Goal: Transaction & Acquisition: Purchase product/service

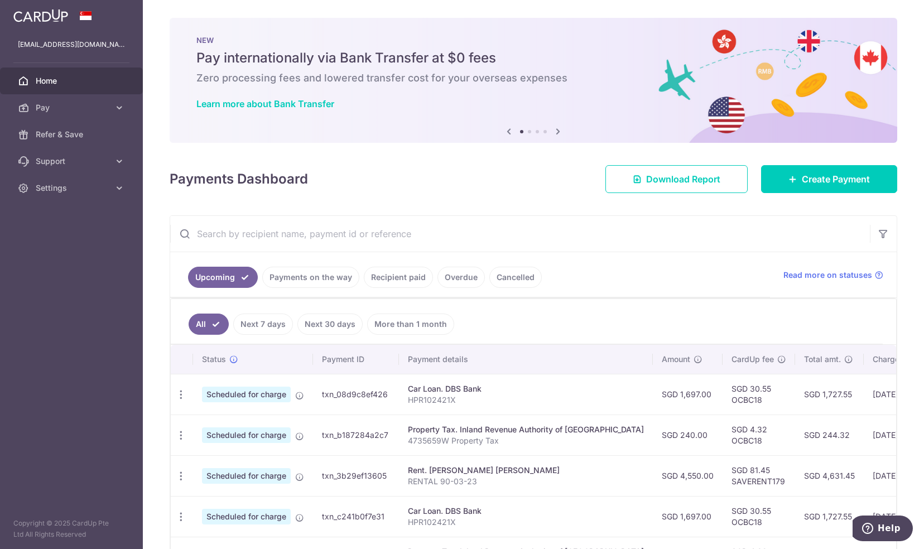
scroll to position [56, 0]
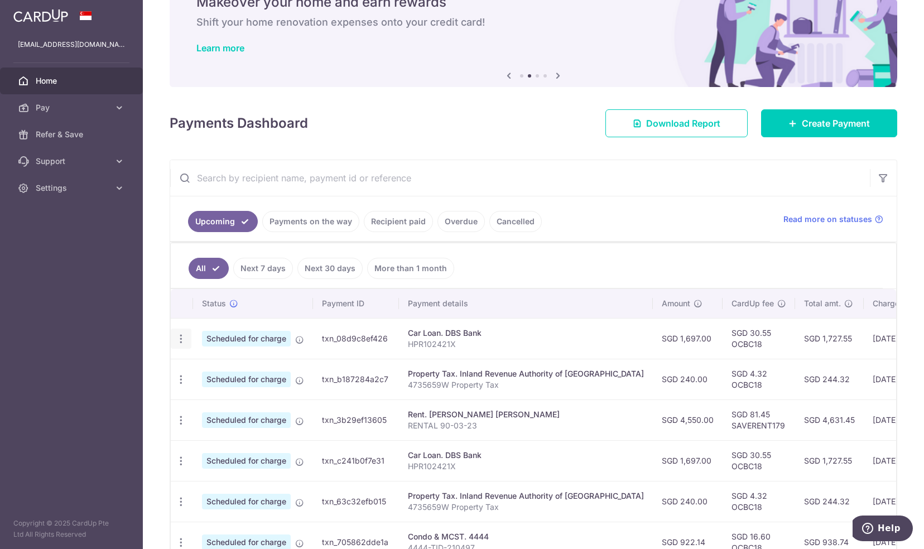
click at [180, 340] on icon "button" at bounding box center [181, 339] width 12 height 12
click at [238, 363] on span "Update payment" at bounding box center [241, 369] width 76 height 13
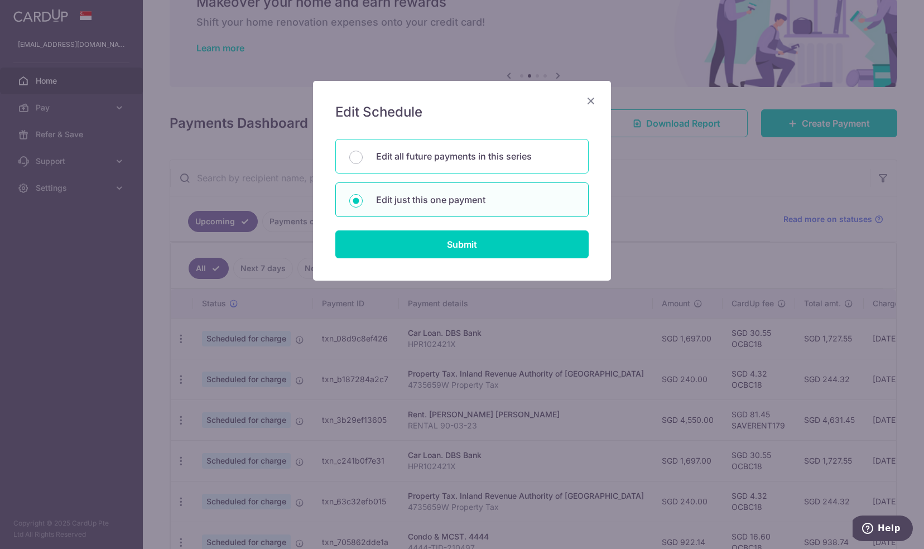
click at [451, 162] on p "Edit all future payments in this series" at bounding box center [475, 156] width 199 height 13
click at [363, 162] on input "Edit all future payments in this series" at bounding box center [355, 157] width 13 height 13
radio input "true"
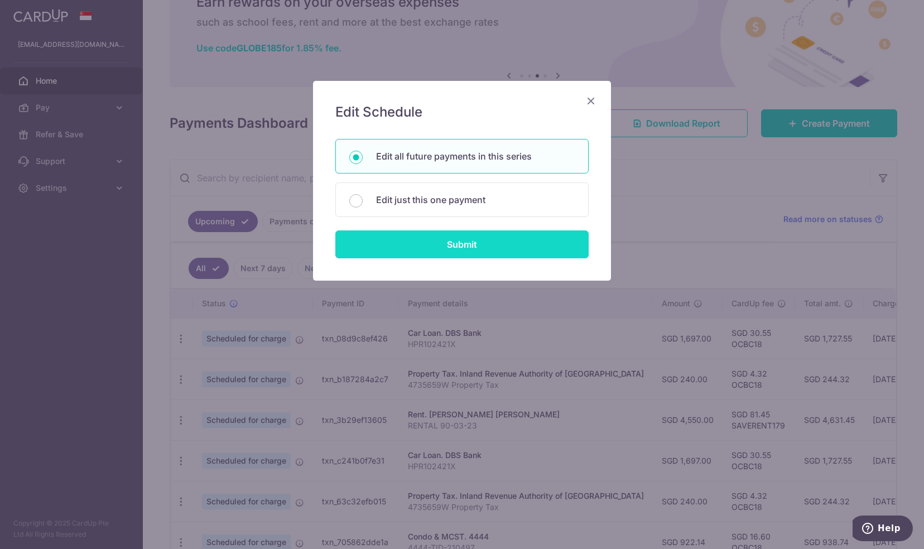
click at [472, 242] on input "Submit" at bounding box center [461, 244] width 253 height 28
radio input "true"
type input "1,697.00"
type input "HPR102421X"
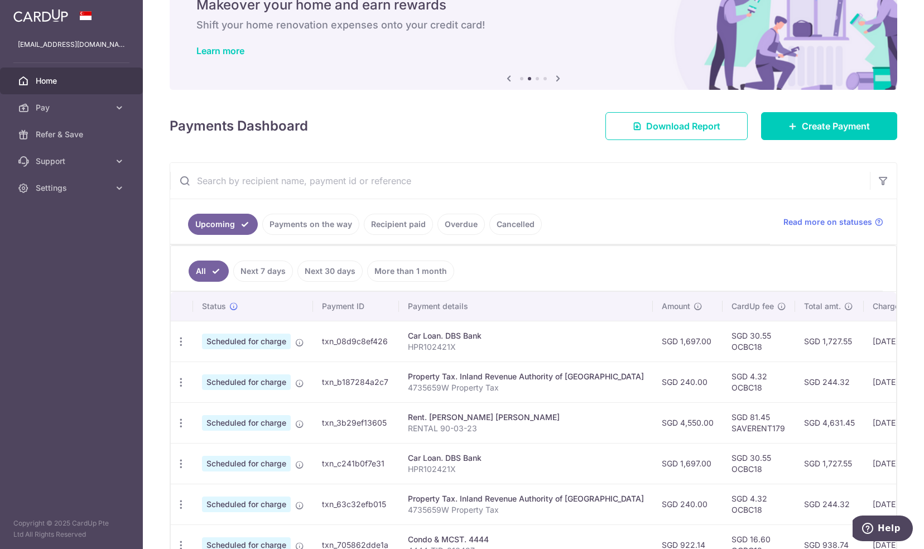
scroll to position [0, 0]
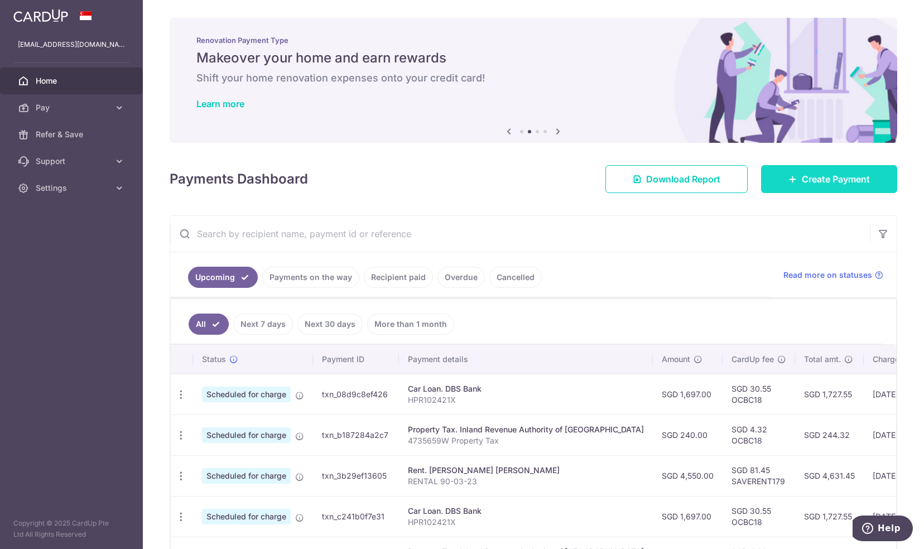
click at [832, 184] on span "Create Payment" at bounding box center [836, 178] width 68 height 13
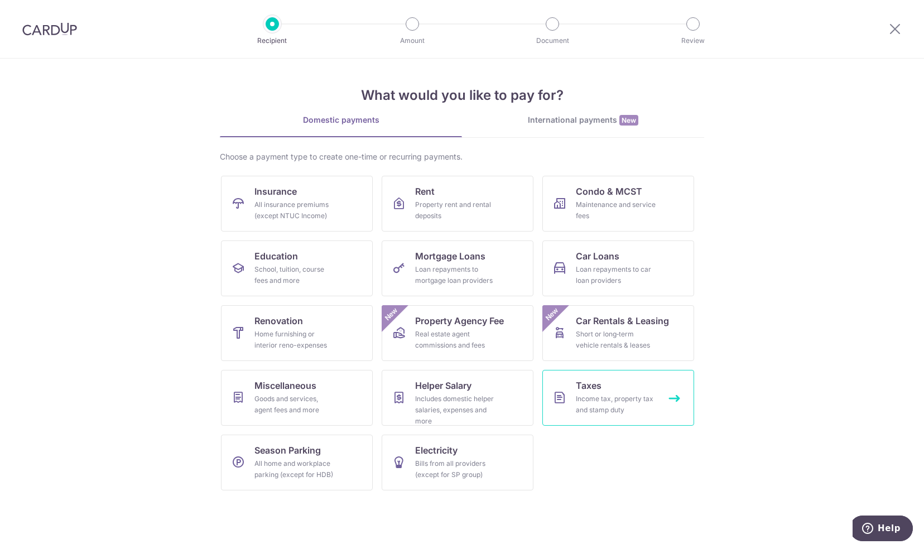
click at [603, 390] on link "Taxes Income tax, property tax and stamp duty" at bounding box center [618, 398] width 152 height 56
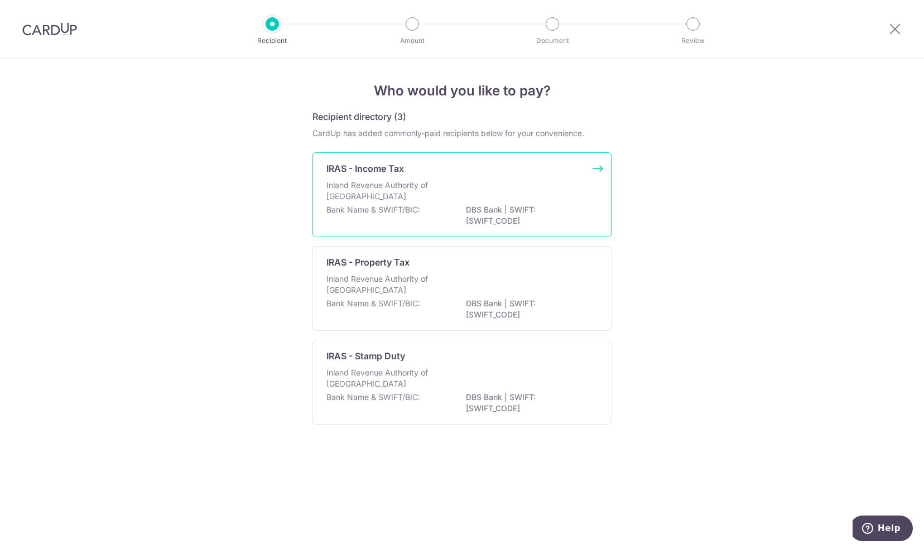
click at [379, 182] on p "Inland Revenue Authority of Singapore" at bounding box center [385, 191] width 118 height 22
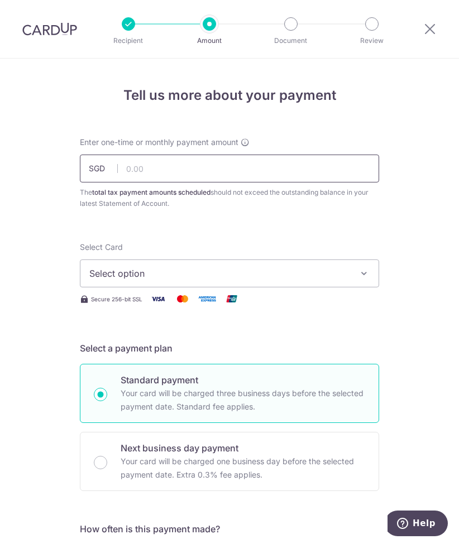
click at [243, 178] on input "text" at bounding box center [229, 169] width 299 height 28
type input "1,751.26"
click at [342, 268] on span "Select option" at bounding box center [219, 273] width 260 height 13
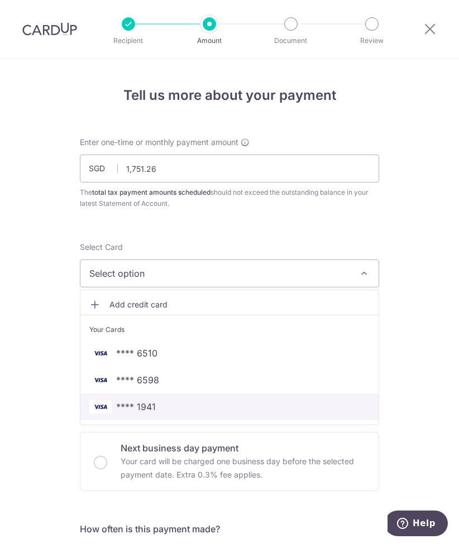
drag, startPoint x: 136, startPoint y: 406, endPoint x: 174, endPoint y: 401, distance: 38.3
click at [136, 406] on span "**** 1941" at bounding box center [136, 406] width 40 height 13
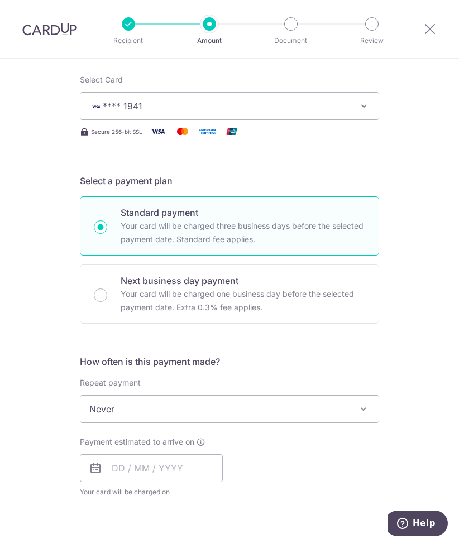
scroll to position [223, 0]
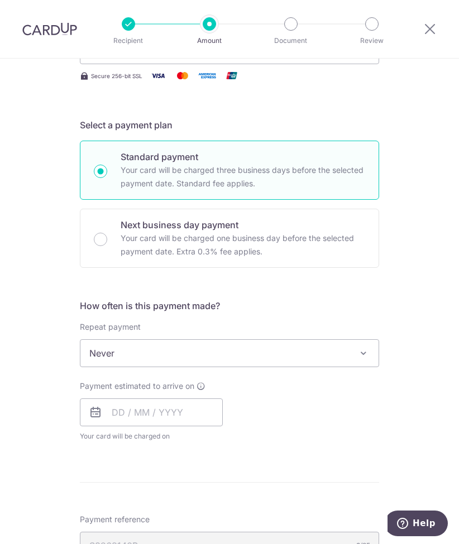
click at [361, 355] on span at bounding box center [363, 353] width 13 height 13
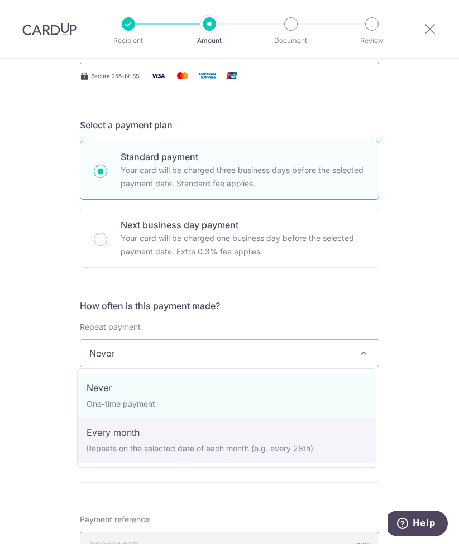
select select "3"
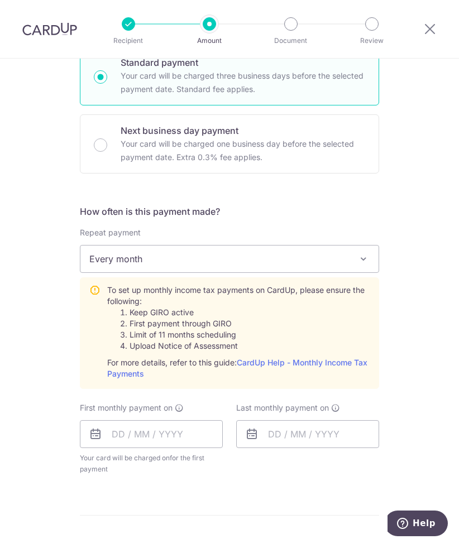
scroll to position [335, 0]
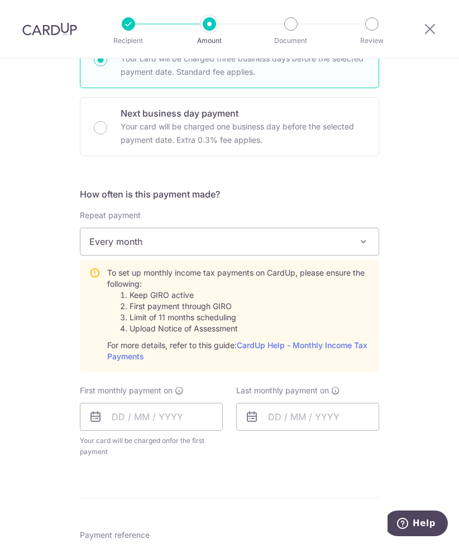
click at [95, 418] on icon at bounding box center [95, 416] width 13 height 13
click at [107, 417] on input "text" at bounding box center [151, 417] width 143 height 28
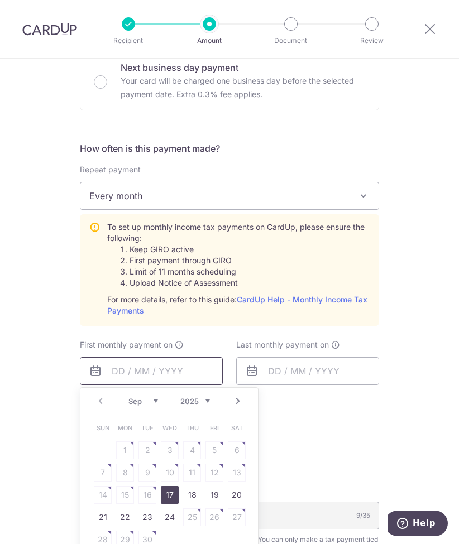
scroll to position [446, 0]
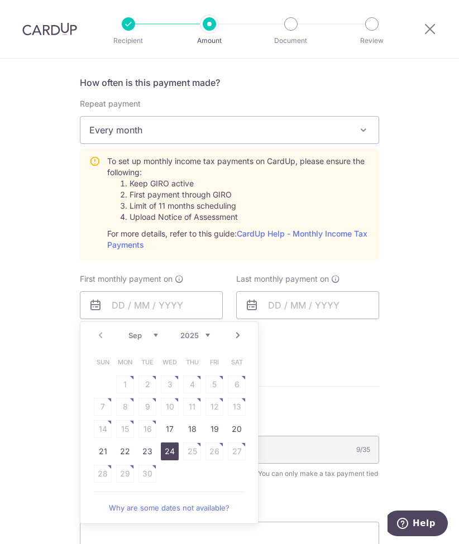
drag, startPoint x: 164, startPoint y: 449, endPoint x: 352, endPoint y: 387, distance: 197.5
click at [164, 449] on link "24" at bounding box center [170, 452] width 18 height 18
type input "24/09/2025"
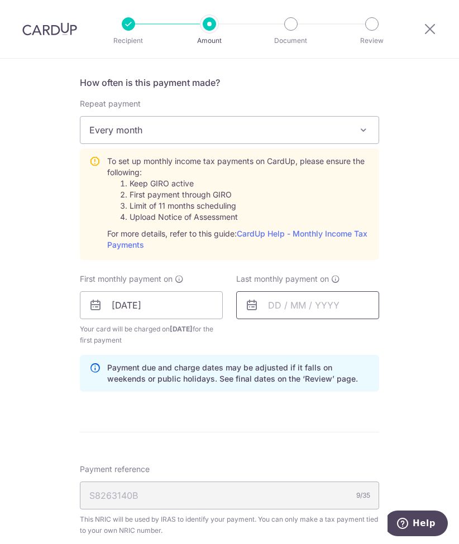
click at [262, 299] on input "text" at bounding box center [307, 305] width 143 height 28
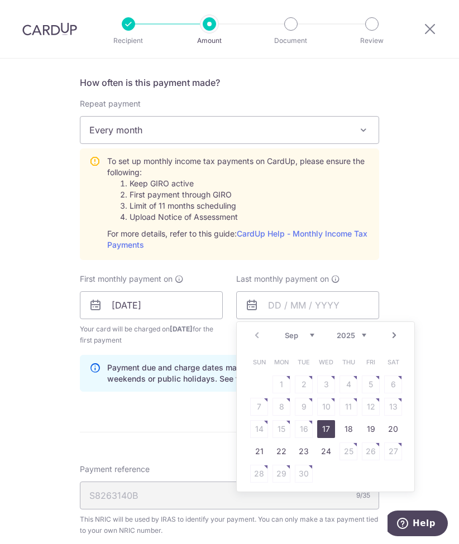
click at [307, 333] on select "Sep Oct Nov Dec" at bounding box center [300, 335] width 30 height 9
click at [326, 449] on link "24" at bounding box center [326, 452] width 18 height 18
type input "24/12/2025"
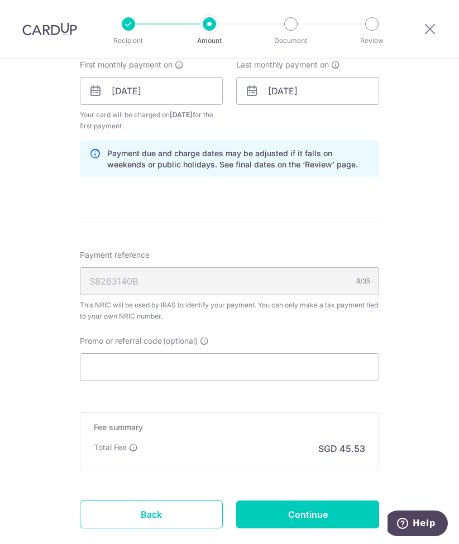
scroll to position [670, 0]
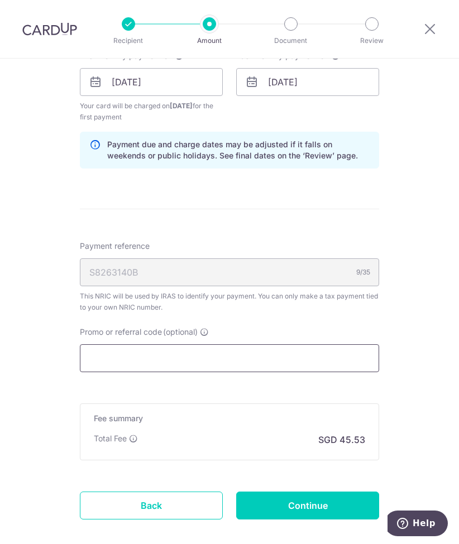
click at [156, 357] on input "Promo or referral code (optional)" at bounding box center [229, 358] width 299 height 28
paste input "VTAX25R"
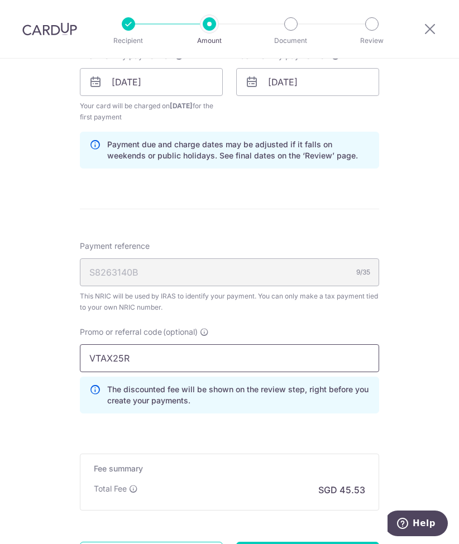
type input "VTAX25R"
click at [402, 366] on div "Tell us more about your payment Enter one-time or monthly payment amount SGD 1,…" at bounding box center [229, 21] width 459 height 1265
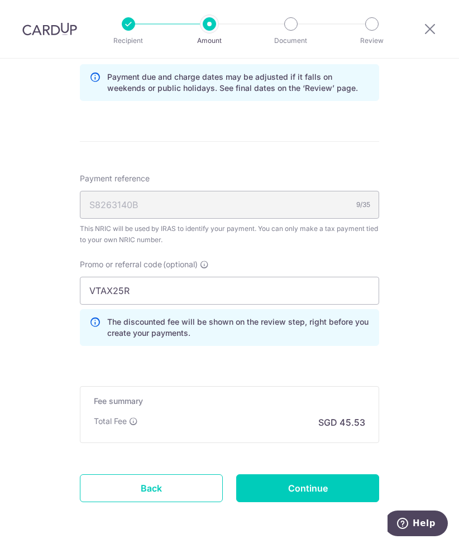
scroll to position [776, 0]
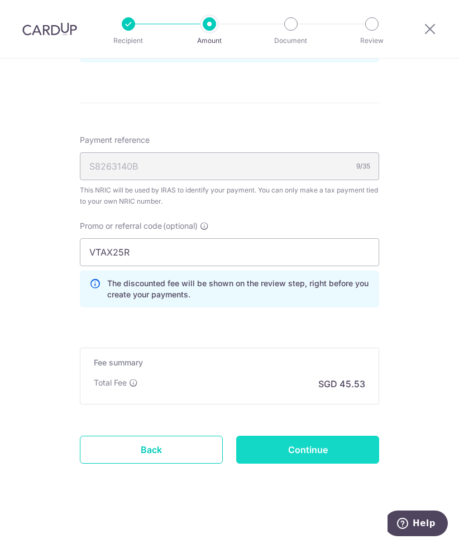
click at [300, 446] on input "Continue" at bounding box center [307, 450] width 143 height 28
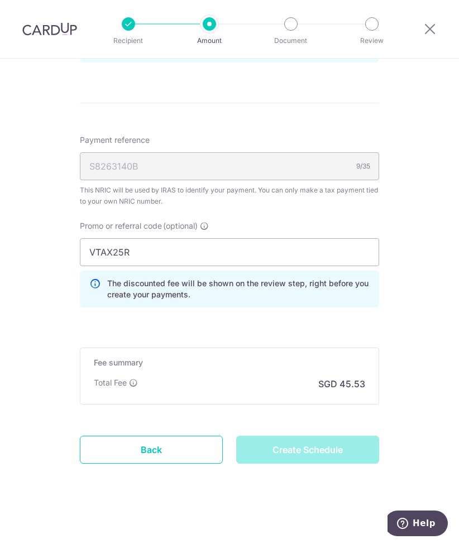
type input "Create Schedule"
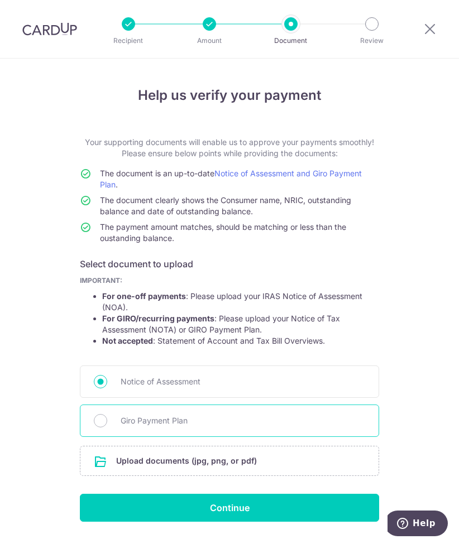
click at [160, 425] on span "Giro Payment Plan" at bounding box center [243, 420] width 244 height 13
click at [107, 425] on input "Giro Payment Plan" at bounding box center [100, 420] width 13 height 13
radio input "true"
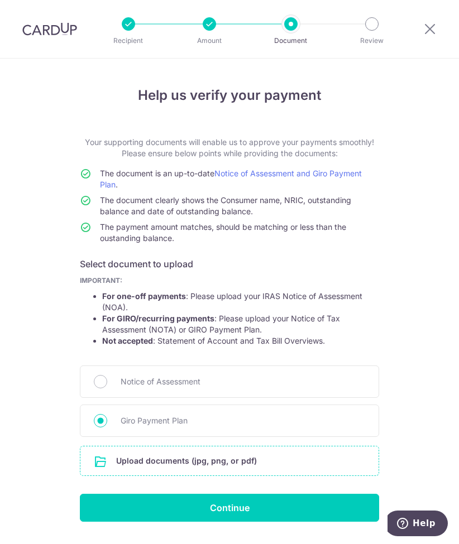
click at [180, 462] on input "file" at bounding box center [229, 460] width 298 height 29
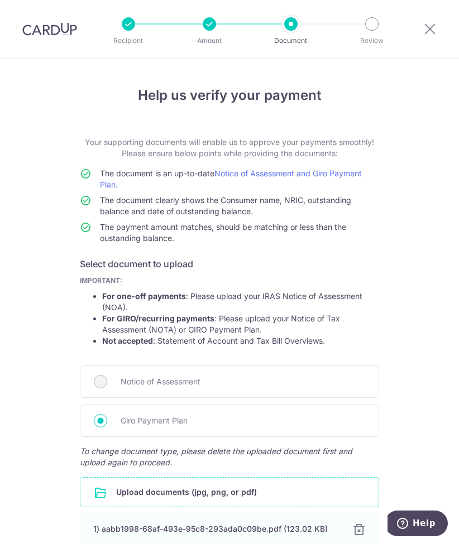
scroll to position [105, 0]
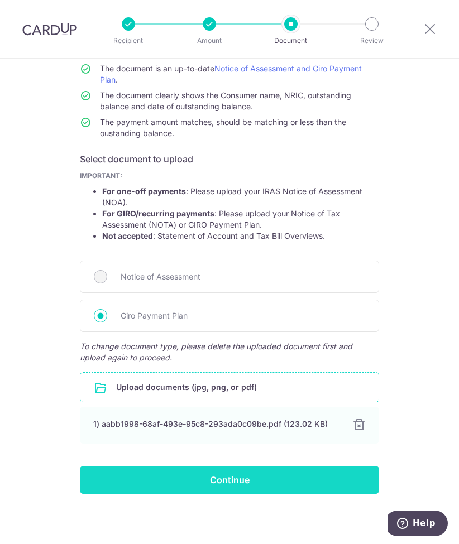
click at [229, 482] on input "Continue" at bounding box center [229, 480] width 299 height 28
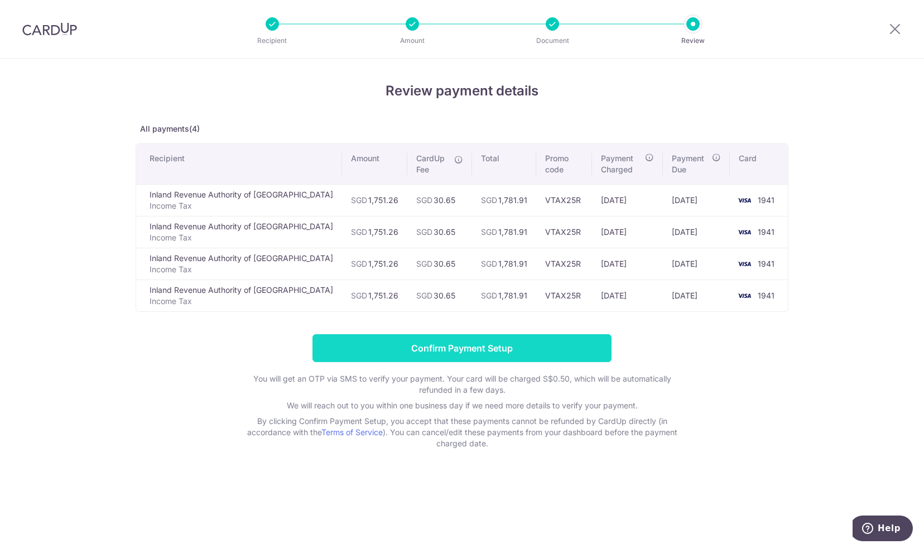
click at [447, 345] on input "Confirm Payment Setup" at bounding box center [462, 348] width 299 height 28
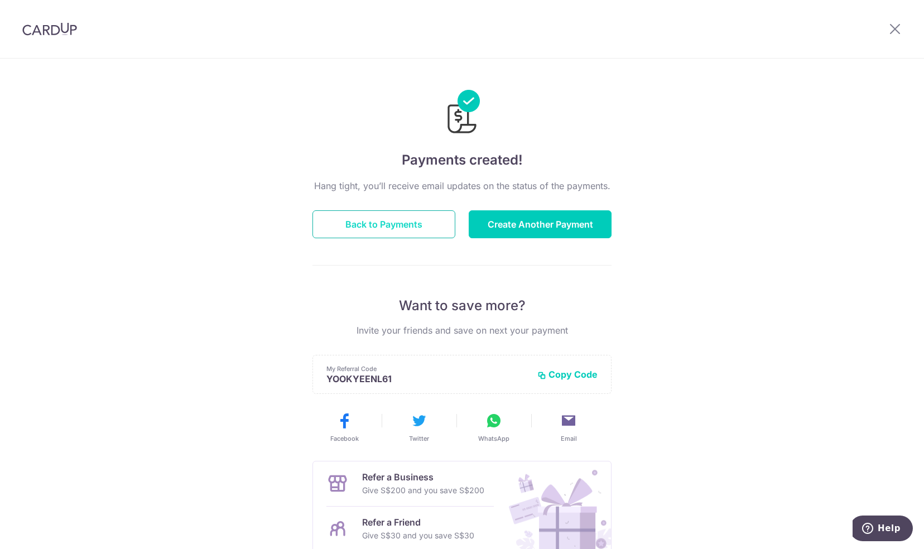
click at [377, 219] on button "Back to Payments" at bounding box center [384, 224] width 143 height 28
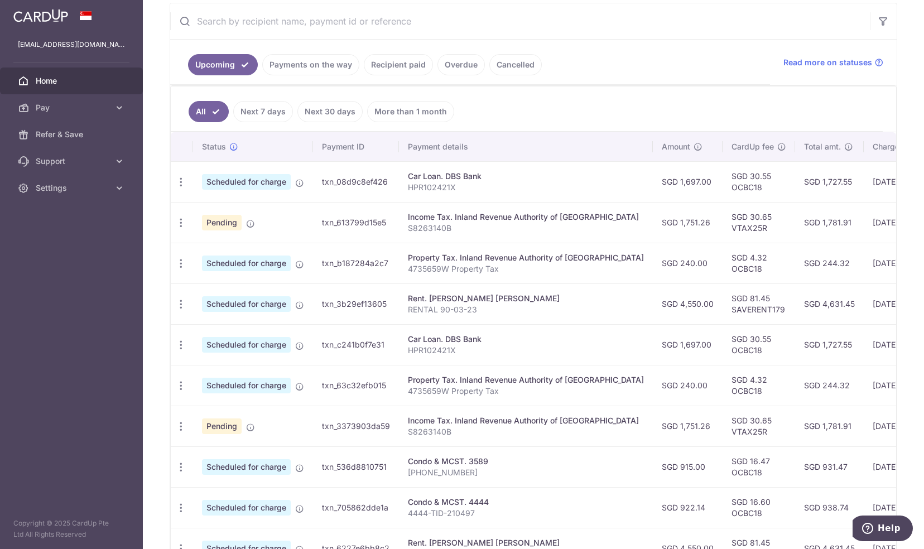
scroll to position [223, 0]
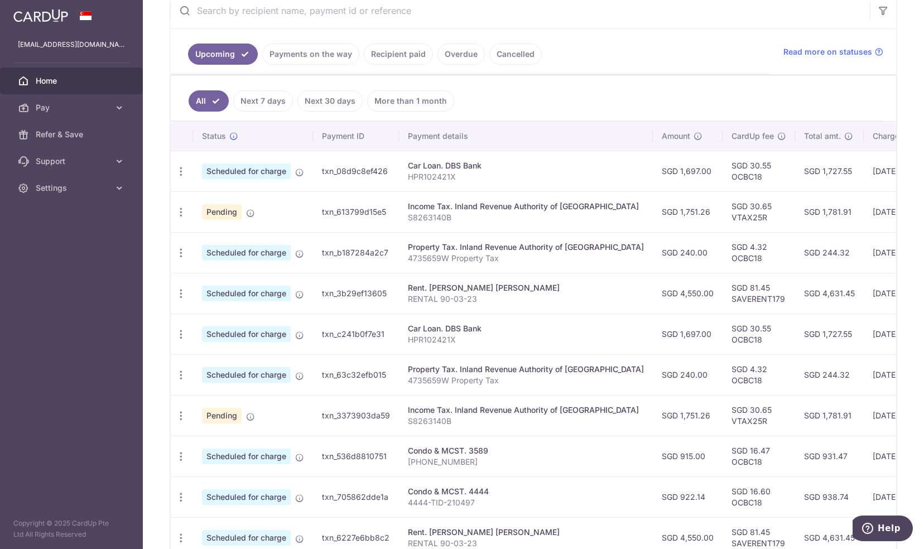
click at [401, 56] on link "Recipient paid" at bounding box center [398, 54] width 69 height 21
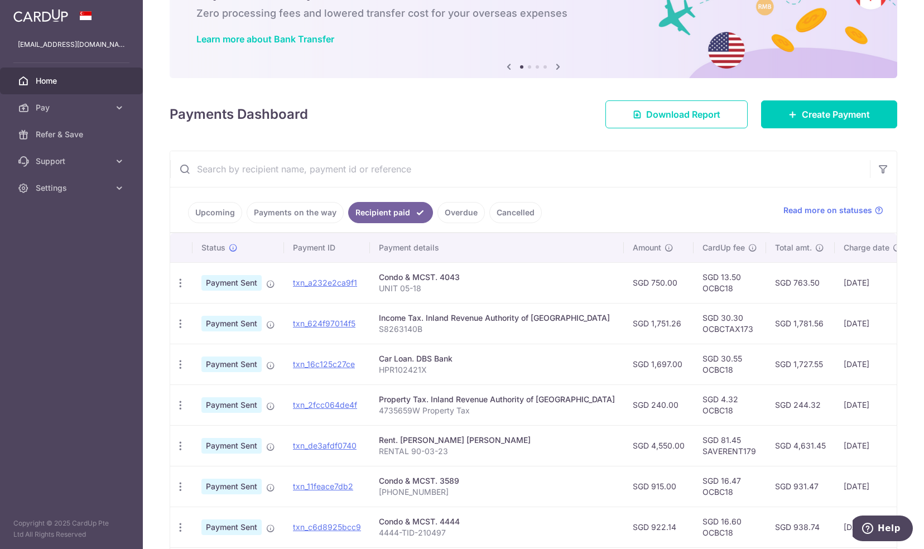
scroll to position [112, 0]
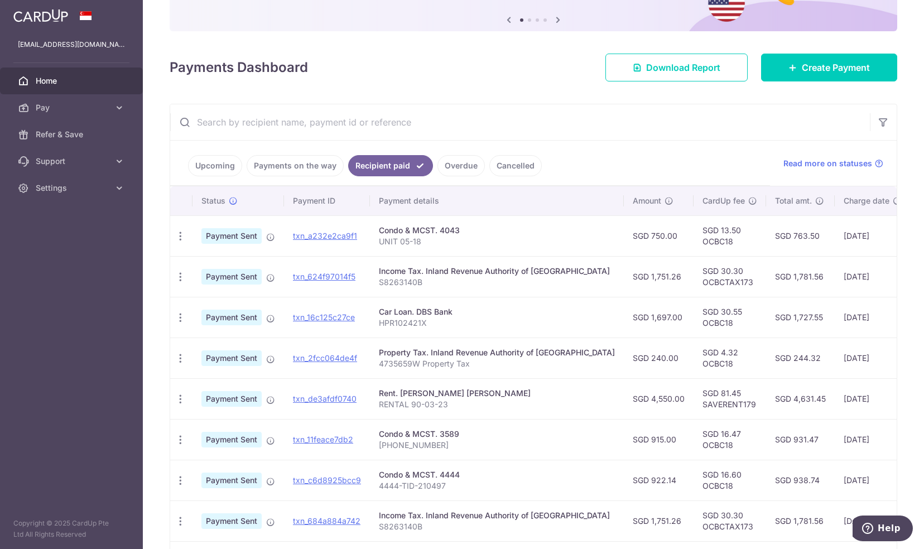
click at [218, 166] on link "Upcoming" at bounding box center [215, 165] width 54 height 21
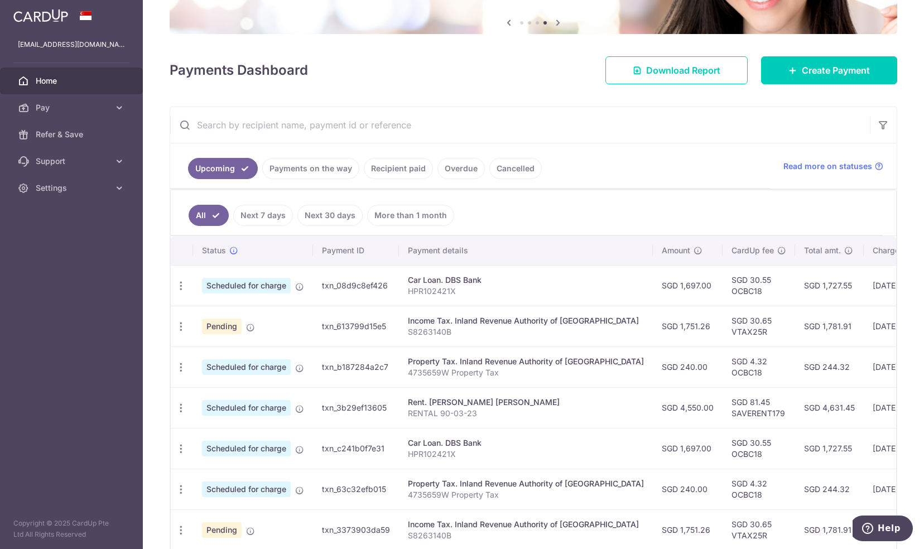
scroll to position [167, 0]
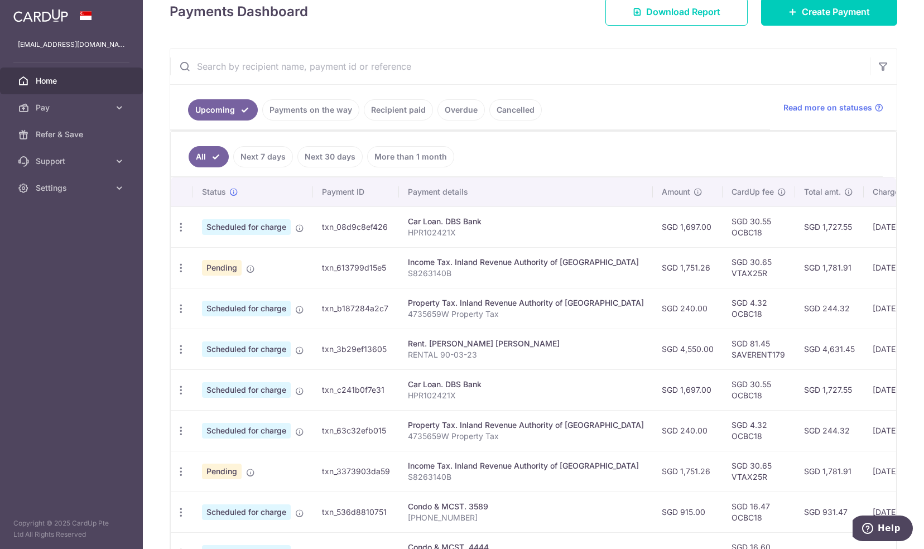
drag, startPoint x: 567, startPoint y: 156, endPoint x: 577, endPoint y: 164, distance: 13.1
click at [567, 156] on ul "All Next 7 days Next 30 days More than 1 month" at bounding box center [527, 154] width 712 height 45
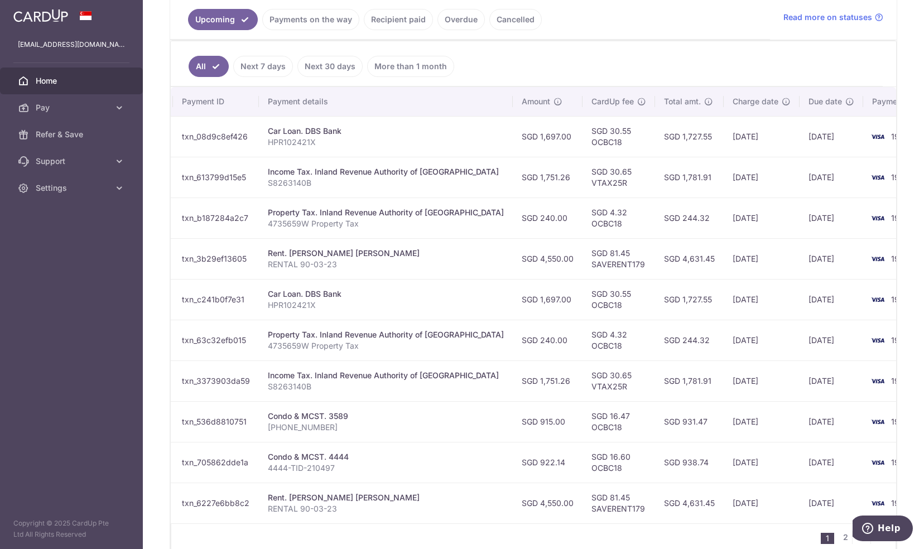
scroll to position [0, 151]
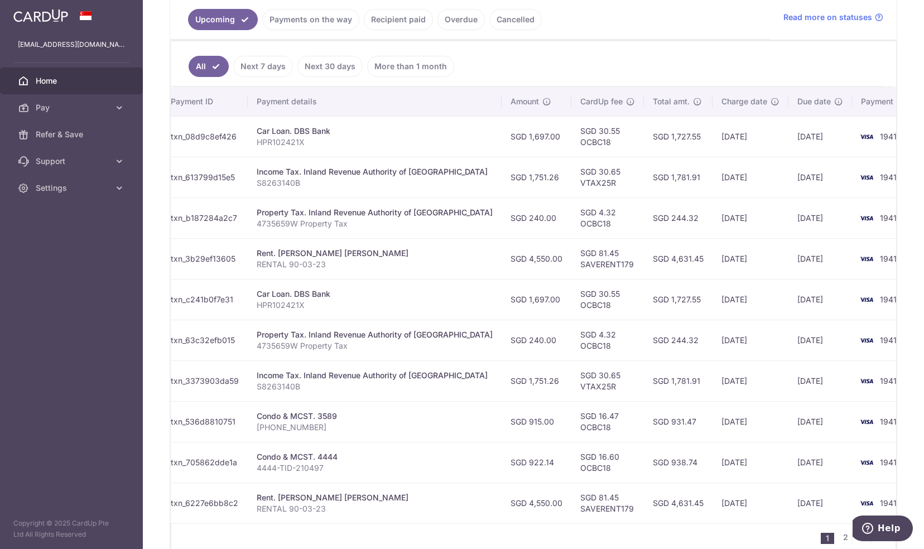
click at [701, 56] on ul "All Next 7 days Next 30 days More than 1 month" at bounding box center [527, 63] width 712 height 45
click at [906, 189] on div "× Pause Schedule Pause all future payments in this series Pause just this one p…" at bounding box center [533, 274] width 781 height 549
click at [900, 91] on div "× Pause Schedule Pause all future payments in this series Pause just this one p…" at bounding box center [533, 274] width 781 height 549
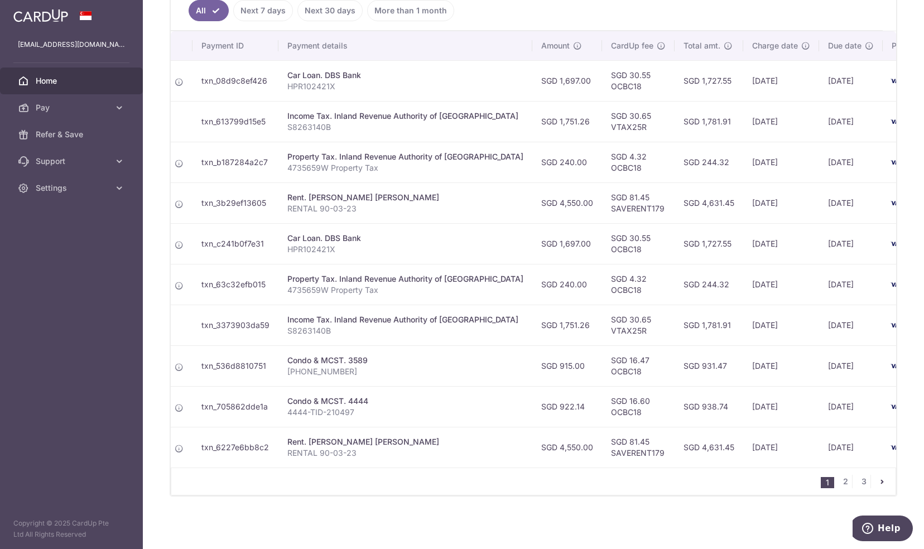
scroll to position [0, 0]
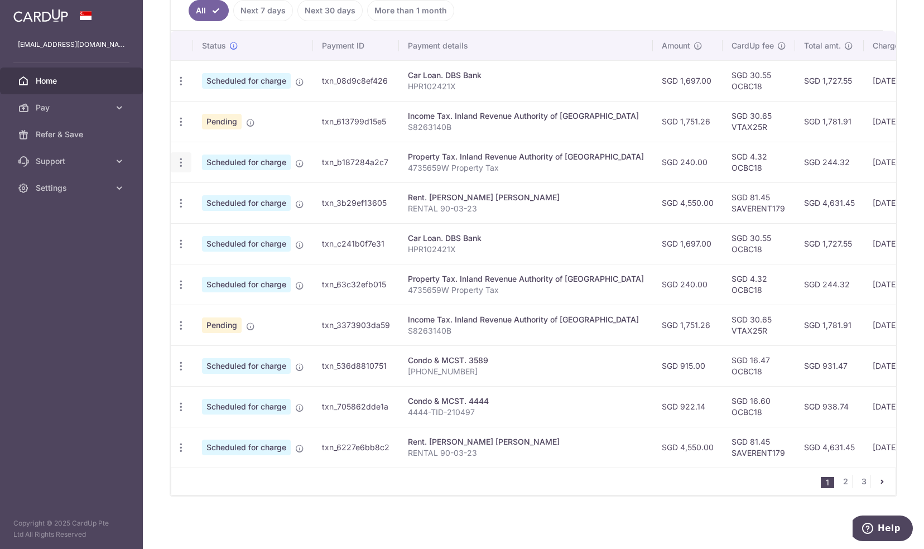
click at [182, 160] on icon "button" at bounding box center [181, 163] width 12 height 12
click at [233, 191] on span "Update payment" at bounding box center [241, 192] width 76 height 13
radio input "true"
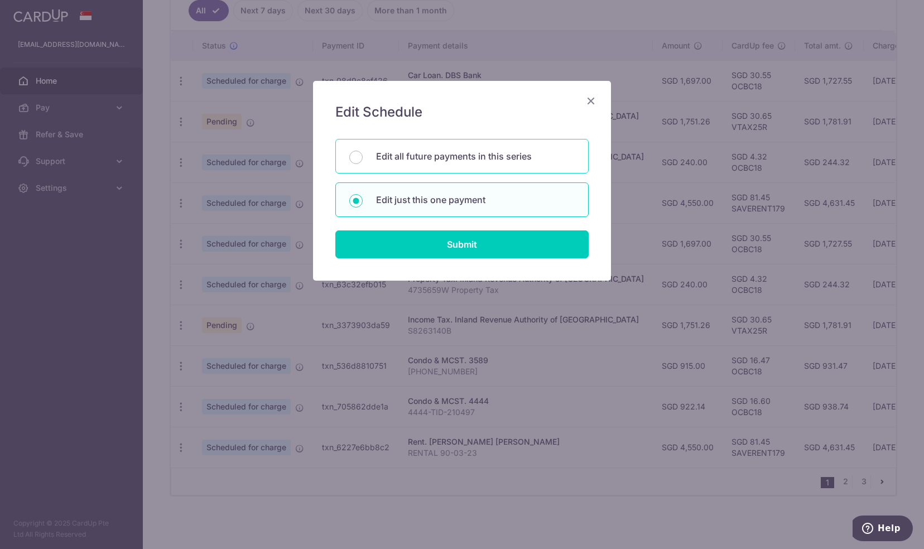
click at [436, 151] on p "Edit all future payments in this series" at bounding box center [475, 156] width 199 height 13
click at [363, 151] on input "Edit all future payments in this series" at bounding box center [355, 157] width 13 height 13
radio input "true"
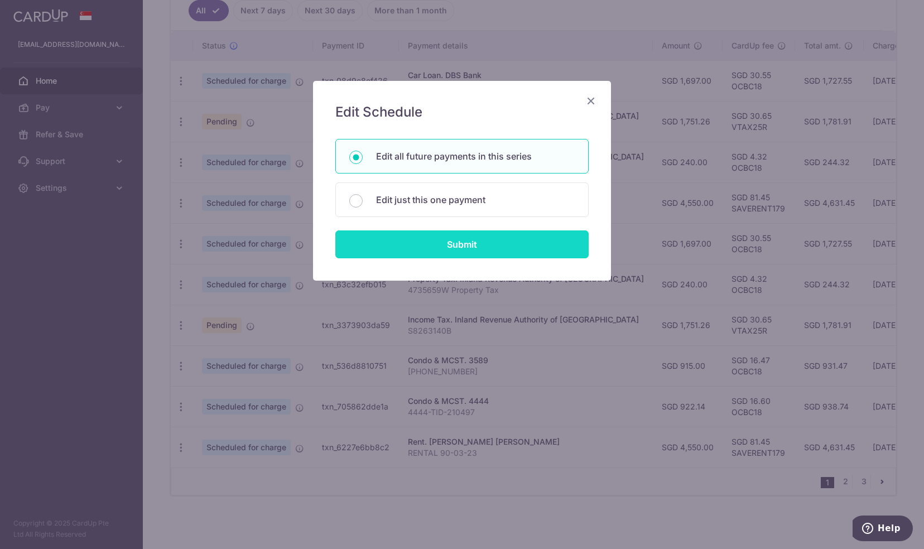
click at [473, 239] on input "Submit" at bounding box center [461, 244] width 253 height 28
radio input "true"
type input "240.00"
type input "4735659W"
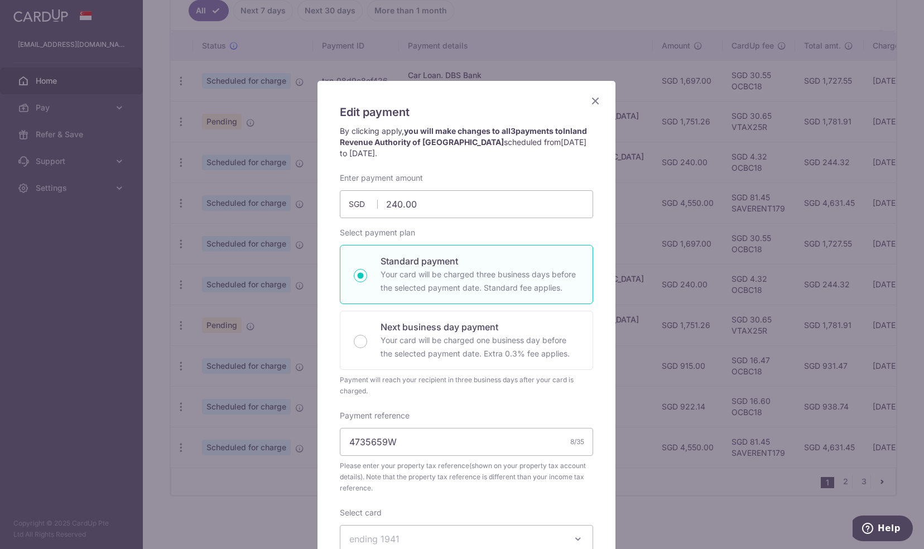
click at [592, 102] on icon "Close" at bounding box center [595, 101] width 13 height 14
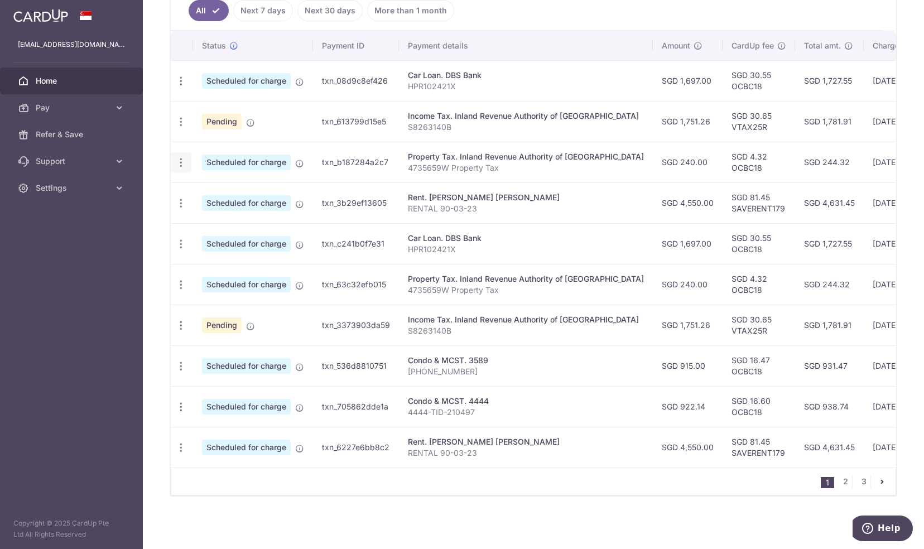
click at [176, 159] on icon "button" at bounding box center [181, 163] width 12 height 12
click at [219, 217] on span "Cancel payment" at bounding box center [240, 220] width 75 height 13
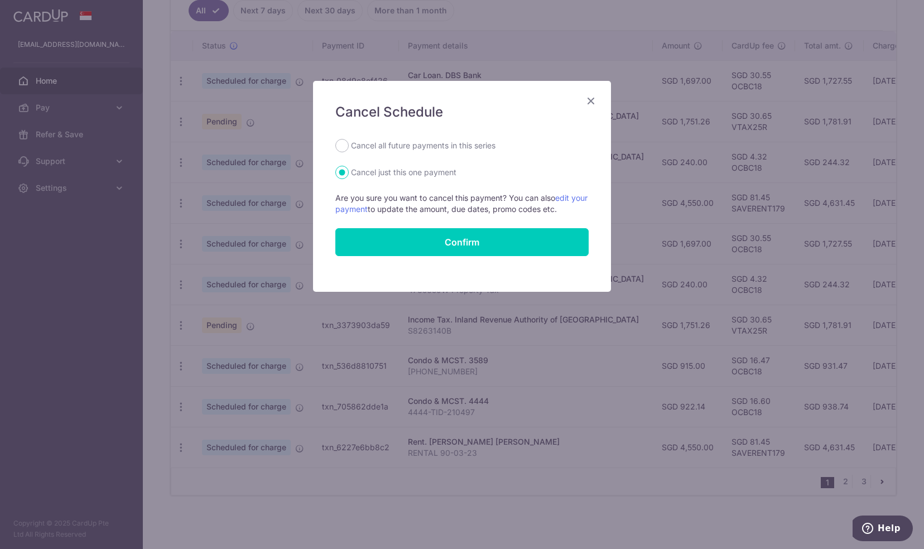
click at [440, 150] on label "Cancel all future payments in this series" at bounding box center [423, 145] width 145 height 13
click at [349, 150] on input "Cancel all future payments in this series" at bounding box center [341, 145] width 13 height 13
radio input "true"
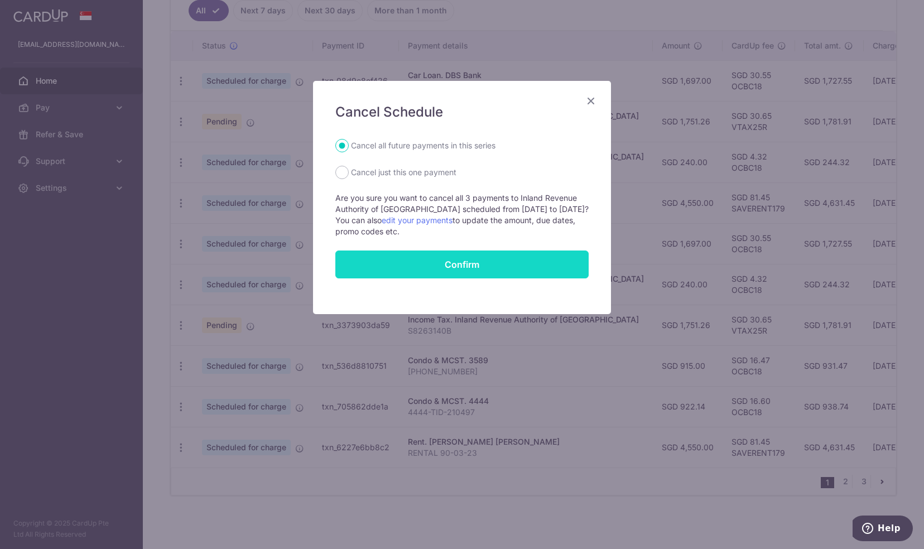
click at [475, 272] on button "Confirm" at bounding box center [461, 265] width 253 height 28
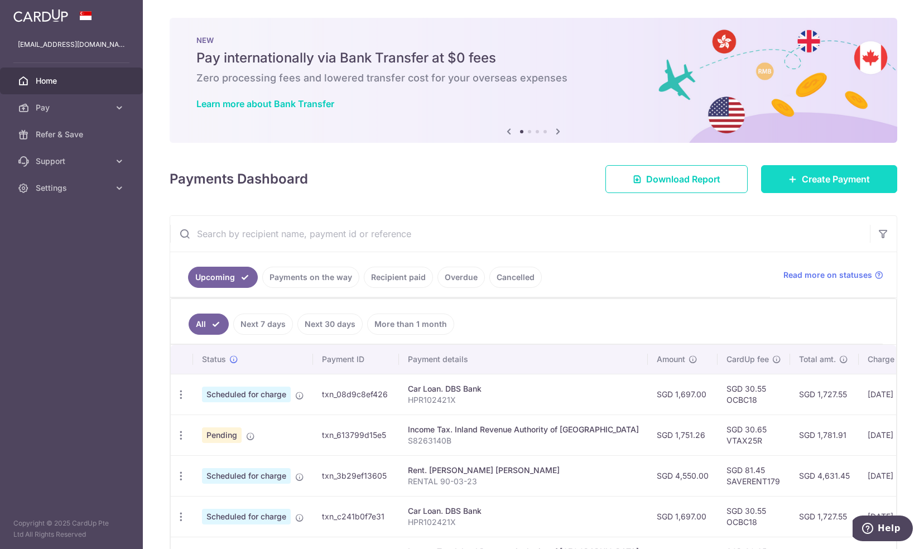
click at [835, 177] on span "Create Payment" at bounding box center [836, 178] width 68 height 13
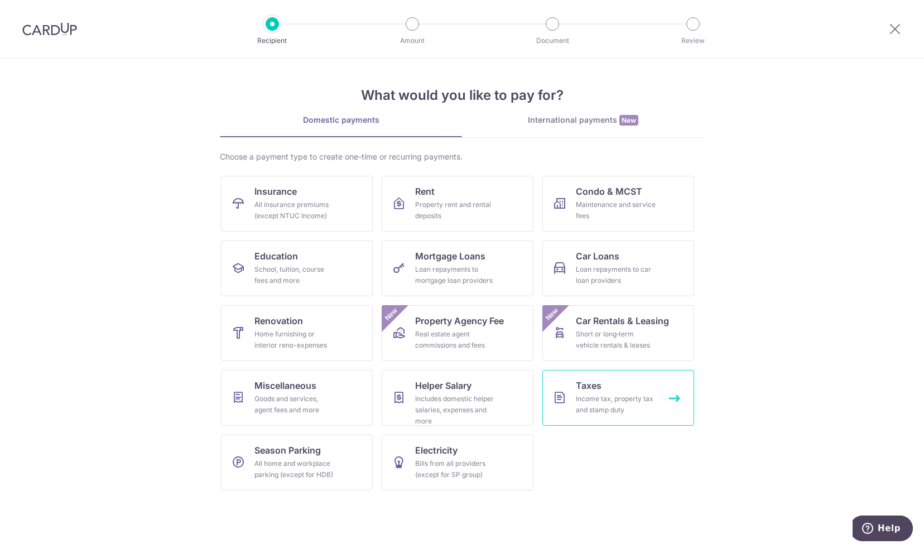
click at [611, 392] on link "Taxes Income tax, property tax and stamp duty" at bounding box center [618, 398] width 152 height 56
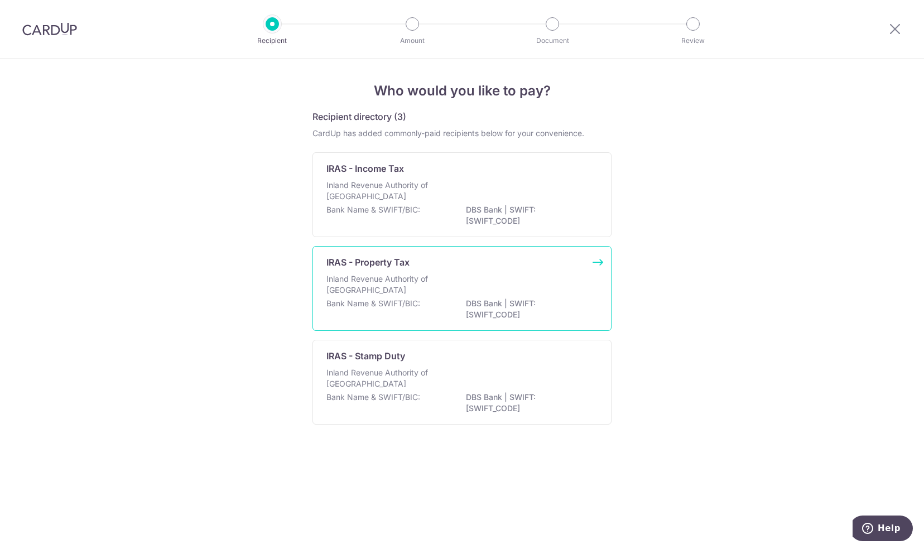
click at [369, 271] on div "IRAS - Property Tax Inland Revenue Authority of [GEOGRAPHIC_DATA] Bank Name & S…" at bounding box center [462, 288] width 299 height 85
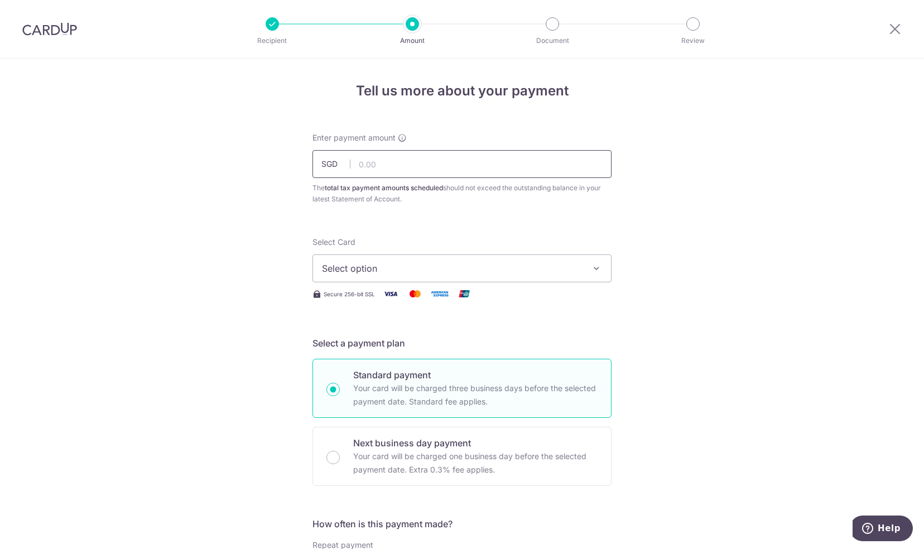
click at [417, 163] on input "text" at bounding box center [462, 164] width 299 height 28
type input "240.00"
click at [591, 271] on icon "button" at bounding box center [596, 268] width 11 height 11
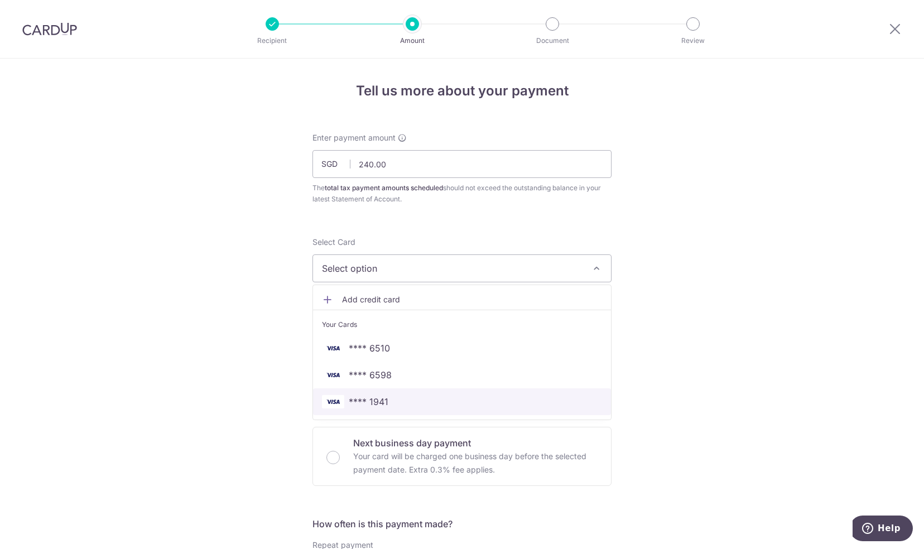
click at [374, 405] on span "**** 1941" at bounding box center [369, 401] width 40 height 13
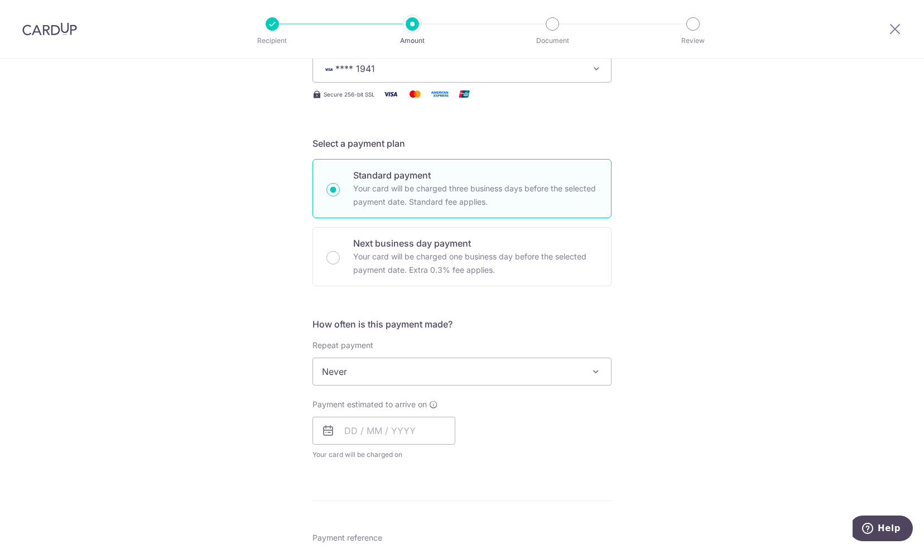
scroll to position [223, 0]
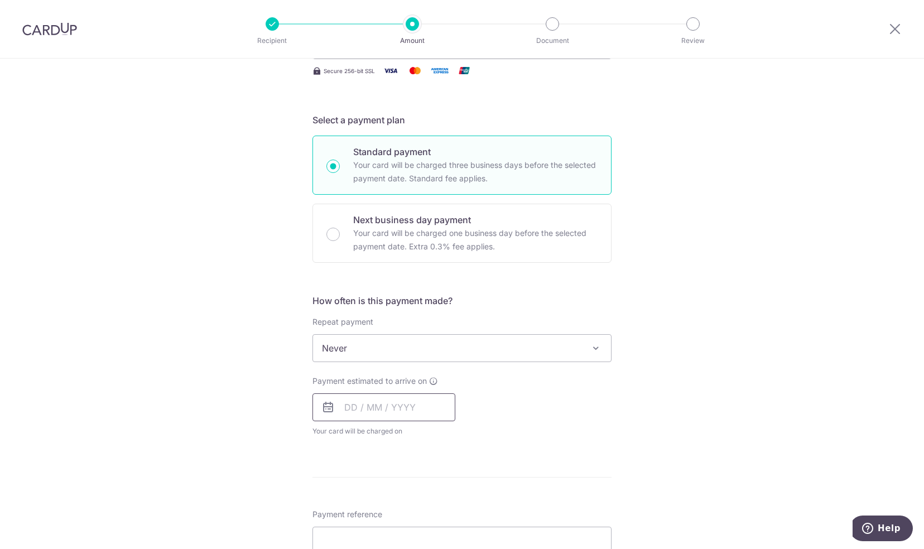
click at [359, 411] on input "text" at bounding box center [384, 407] width 143 height 28
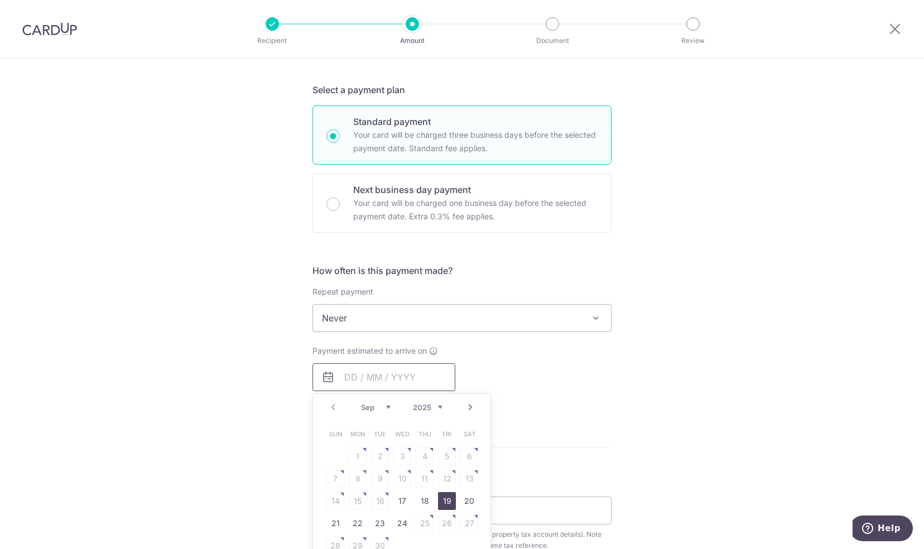
scroll to position [279, 0]
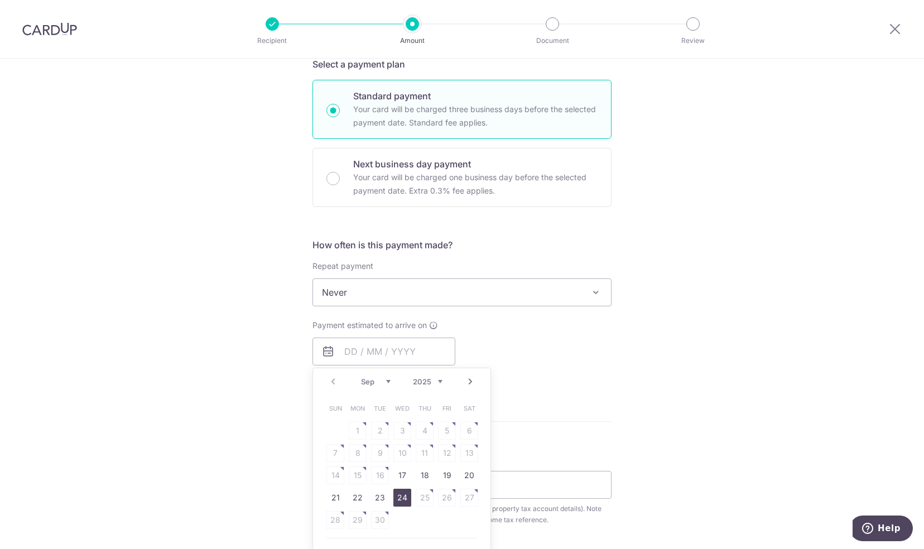
drag, startPoint x: 397, startPoint y: 498, endPoint x: 569, endPoint y: 420, distance: 189.0
click at [397, 498] on link "24" at bounding box center [402, 498] width 18 height 18
type input "[DATE]"
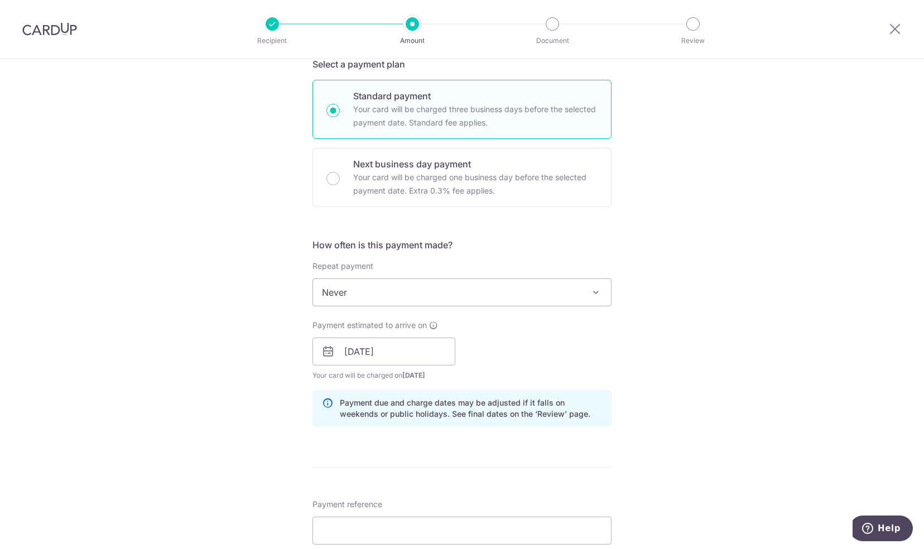
click at [721, 383] on div "Tell us more about your payment Enter payment amount SGD 240.00 240.00 The tota…" at bounding box center [462, 321] width 924 height 1082
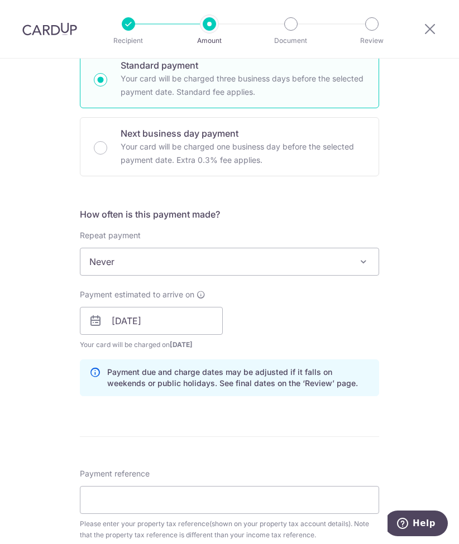
scroll to position [391, 0]
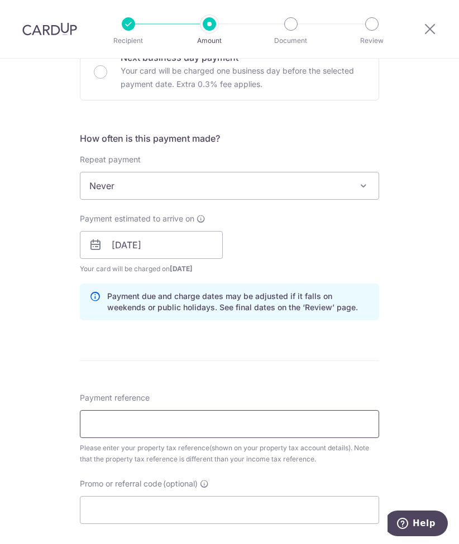
click at [132, 419] on input "Payment reference" at bounding box center [229, 424] width 299 height 28
type input "4735659W"
click at [406, 386] on div "Tell us more about your payment Enter payment amount SGD 240.00 240.00 The tota…" at bounding box center [229, 211] width 459 height 1087
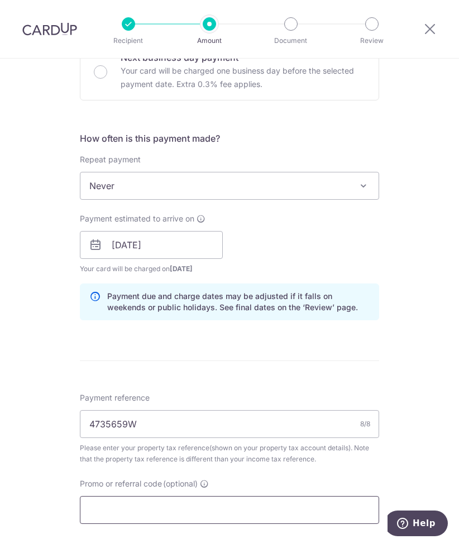
click at [260, 501] on input "Promo or referral code (optional)" at bounding box center [229, 510] width 299 height 28
paste input "3HOME25R"
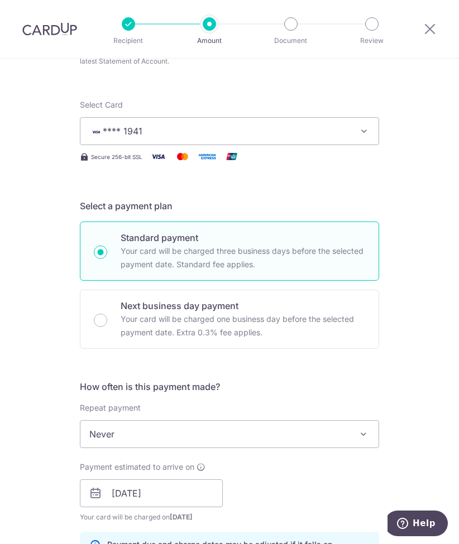
scroll to position [167, 0]
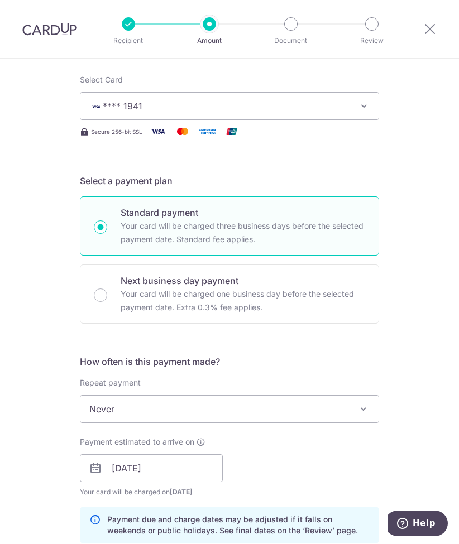
type input "3HOME25R"
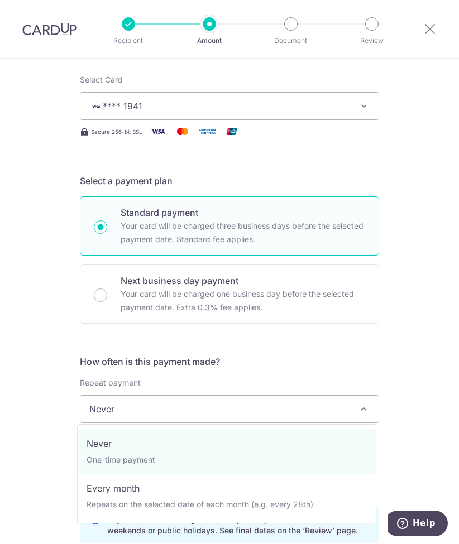
click at [372, 415] on span "Never" at bounding box center [229, 409] width 298 height 27
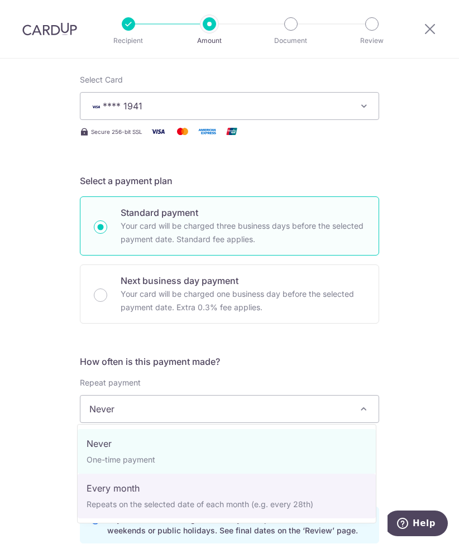
select select "3"
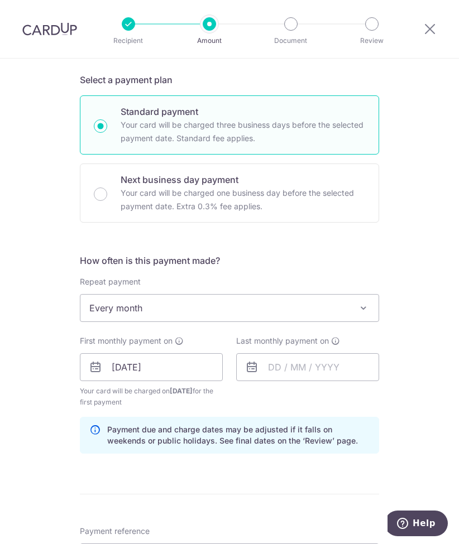
scroll to position [279, 0]
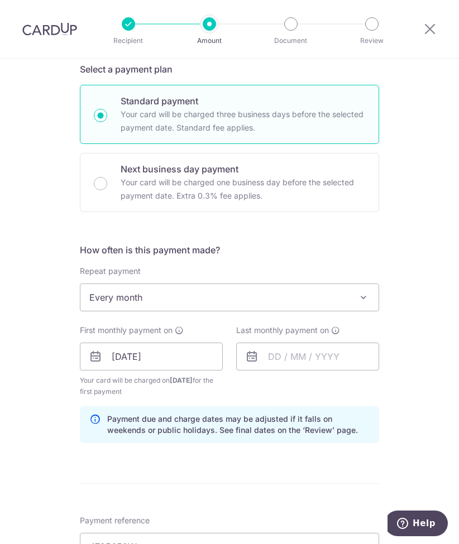
click at [255, 355] on icon at bounding box center [251, 356] width 13 height 13
click at [268, 358] on input "text" at bounding box center [307, 357] width 143 height 28
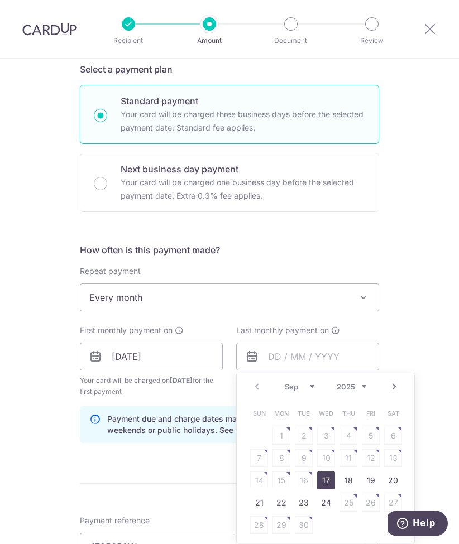
click at [307, 388] on select "Sep Oct Nov Dec" at bounding box center [300, 386] width 30 height 9
click at [329, 502] on link "24" at bounding box center [326, 503] width 18 height 18
type input "24/12/2025"
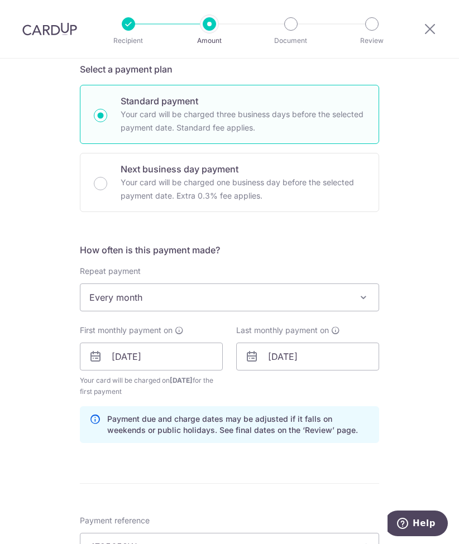
click at [414, 417] on div "Tell us more about your payment Enter payment amount SGD 240.00 240.00 The tota…" at bounding box center [229, 354] width 459 height 1149
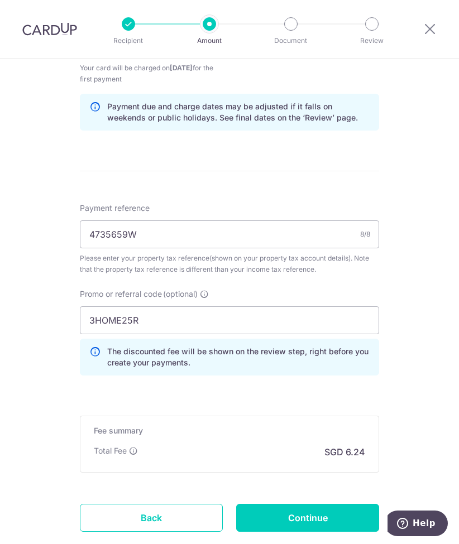
scroll to position [614, 0]
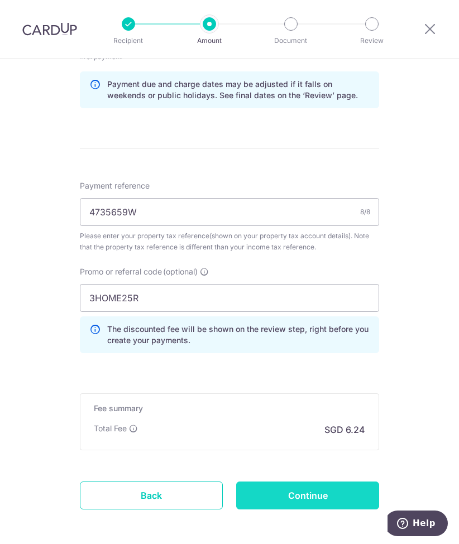
click at [318, 493] on input "Continue" at bounding box center [307, 496] width 143 height 28
type input "Create Schedule"
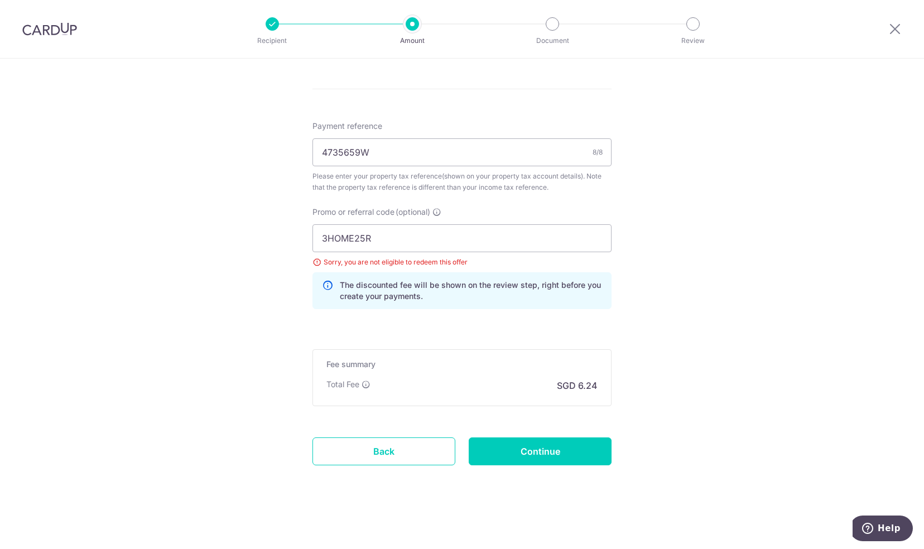
scroll to position [609, 0]
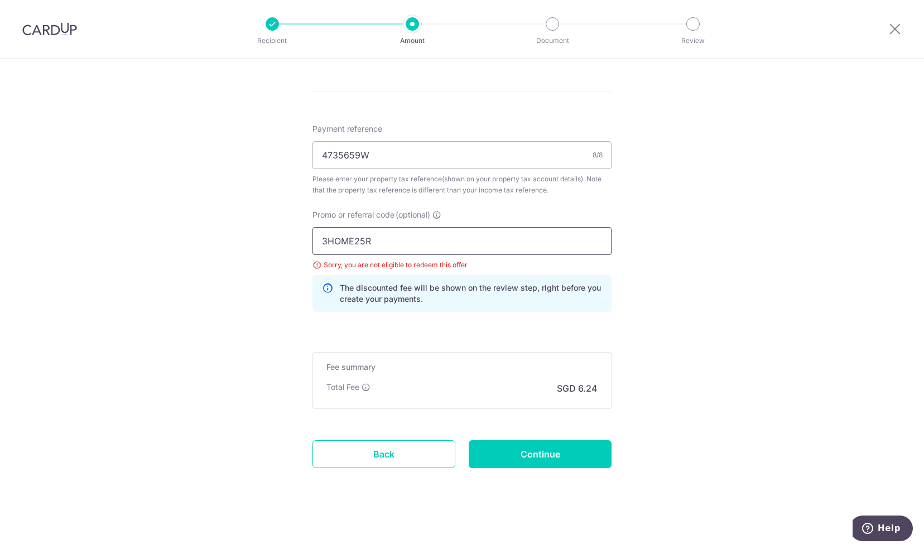
drag, startPoint x: 375, startPoint y: 244, endPoint x: 285, endPoint y: 236, distance: 90.2
click at [285, 236] on div "Tell us more about your payment Enter payment amount SGD 240.00 240.00 The tota…" at bounding box center [462, 1] width 924 height 1102
paste input "VTAX"
type input "VTAX25R"
click at [458, 459] on input "Continue" at bounding box center [540, 454] width 143 height 28
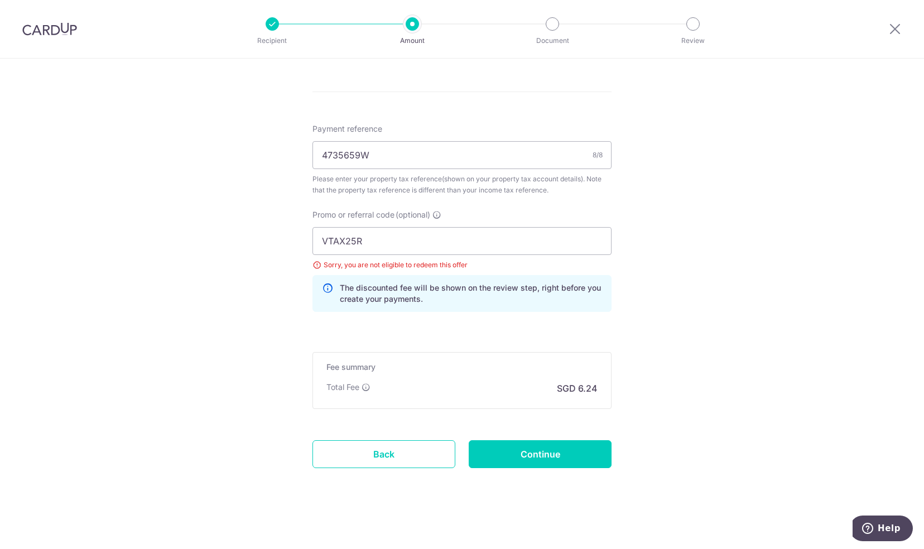
type input "Update Schedule"
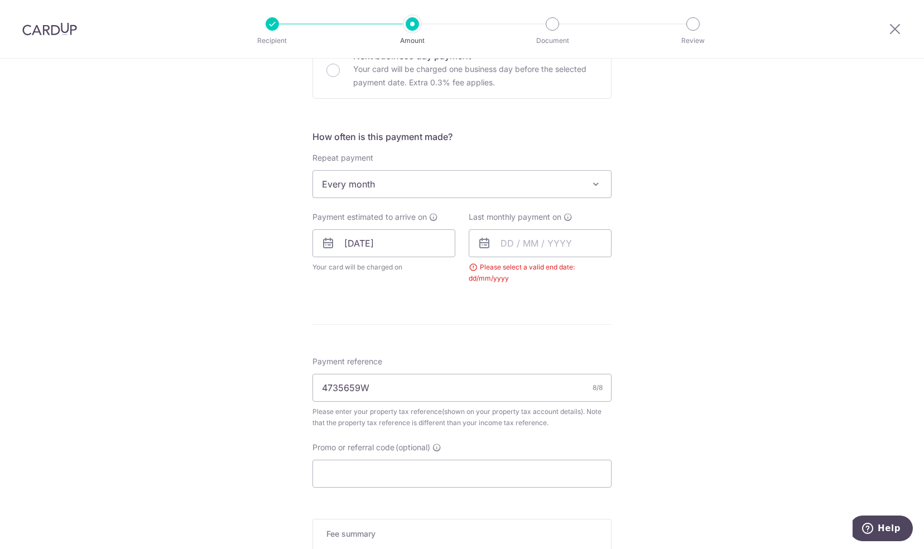
scroll to position [391, 0]
click at [507, 235] on input "text" at bounding box center [540, 240] width 143 height 28
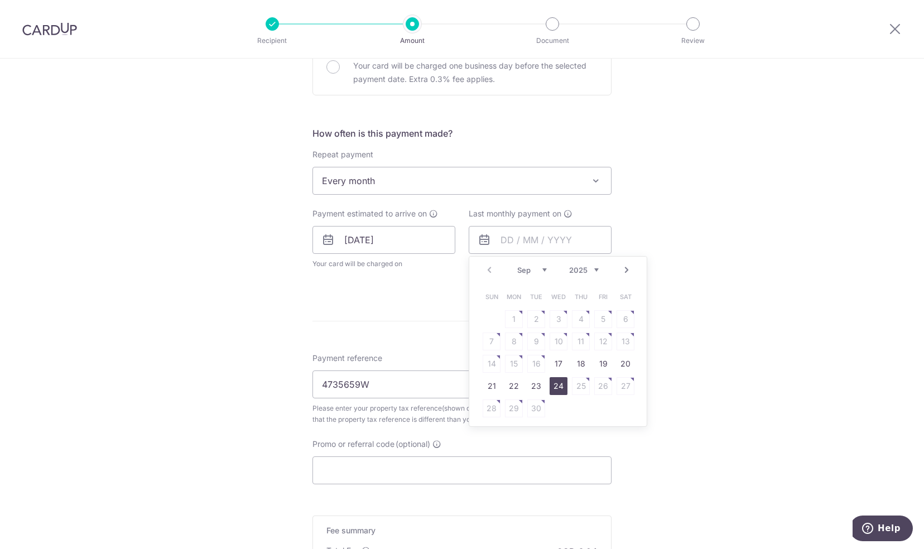
click at [551, 384] on link "24" at bounding box center [559, 386] width 18 height 18
type input "[DATE]"
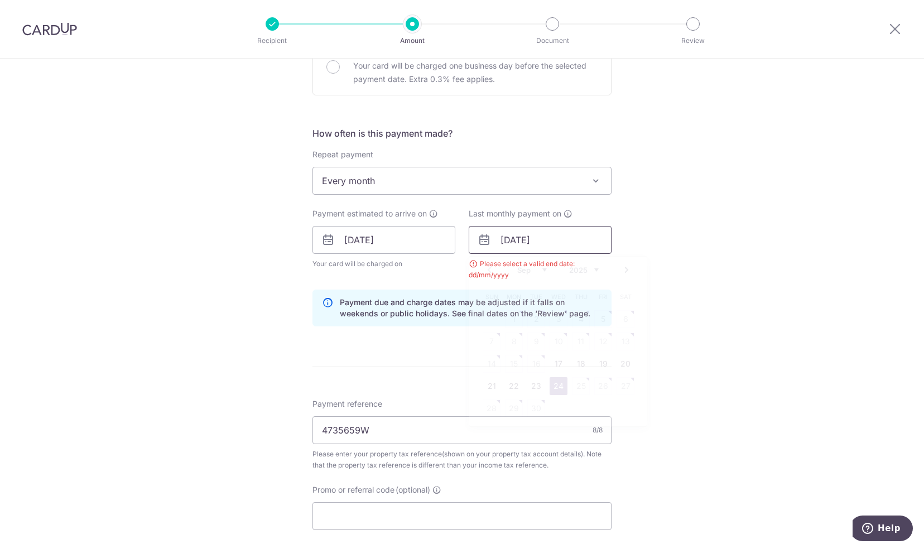
click at [496, 237] on input "[DATE]" at bounding box center [540, 240] width 143 height 28
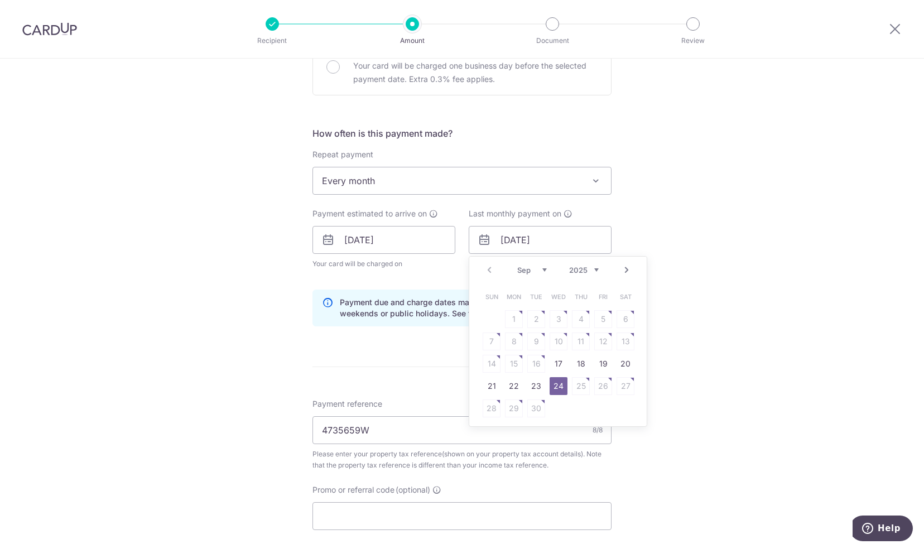
click at [535, 268] on select "Sep Oct Nov Dec" at bounding box center [532, 270] width 30 height 9
click at [385, 366] on form "Enter payment amount SGD 240.00 240.00 The total tax payment amounts scheduled …" at bounding box center [462, 225] width 299 height 967
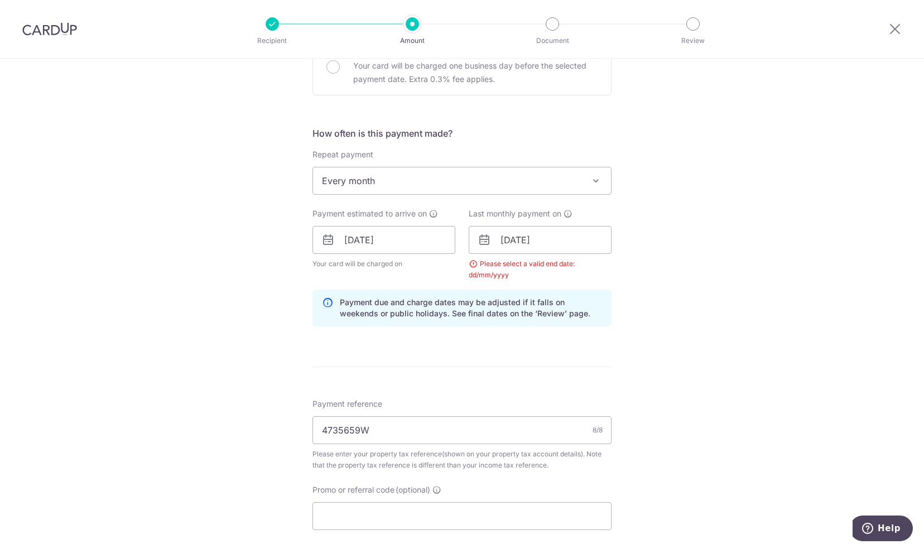
scroll to position [502, 0]
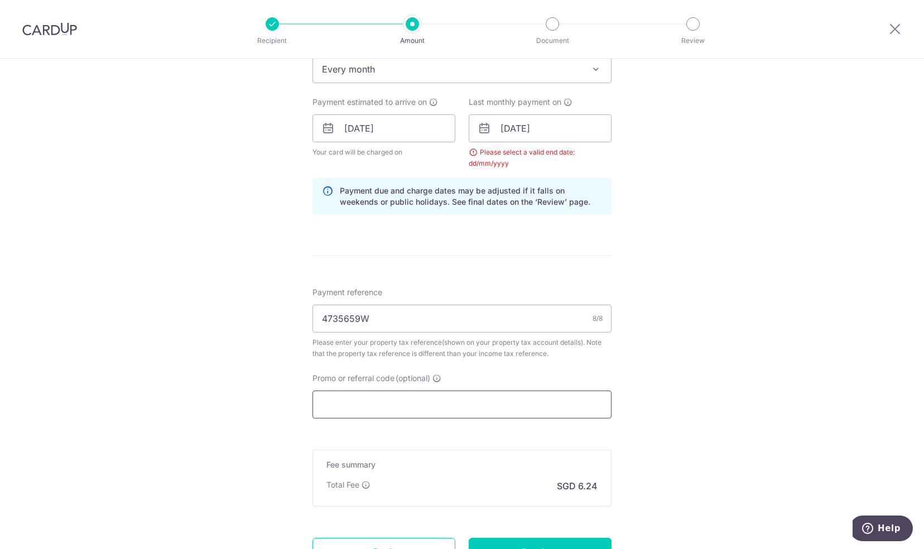
click at [416, 406] on input "Promo or referral code (optional)" at bounding box center [462, 405] width 299 height 28
paste input "VTAX25R"
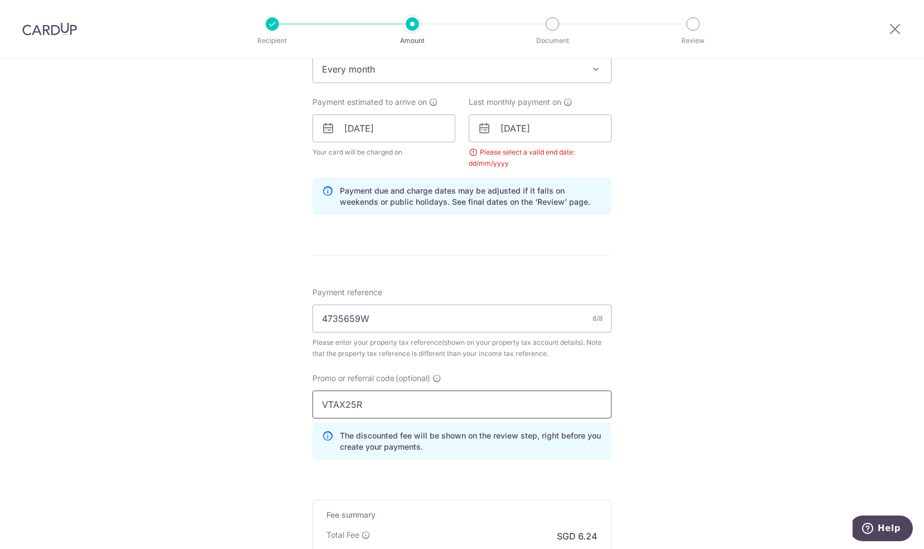
type input "VTAX25R"
click at [662, 391] on div "Tell us more about your payment Enter payment amount SGD 240.00 240.00 The tota…" at bounding box center [462, 127] width 924 height 1143
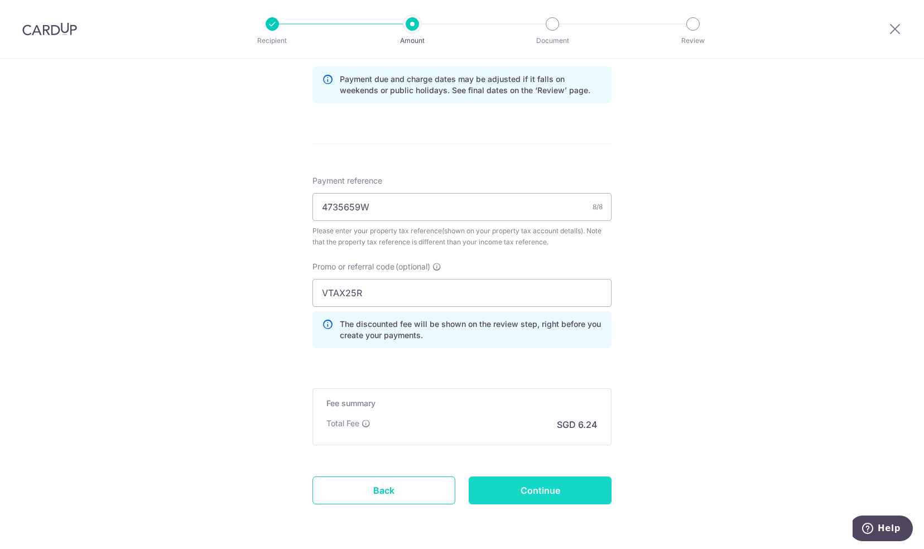
click at [542, 499] on input "Continue" at bounding box center [540, 491] width 143 height 28
type input "Update Schedule"
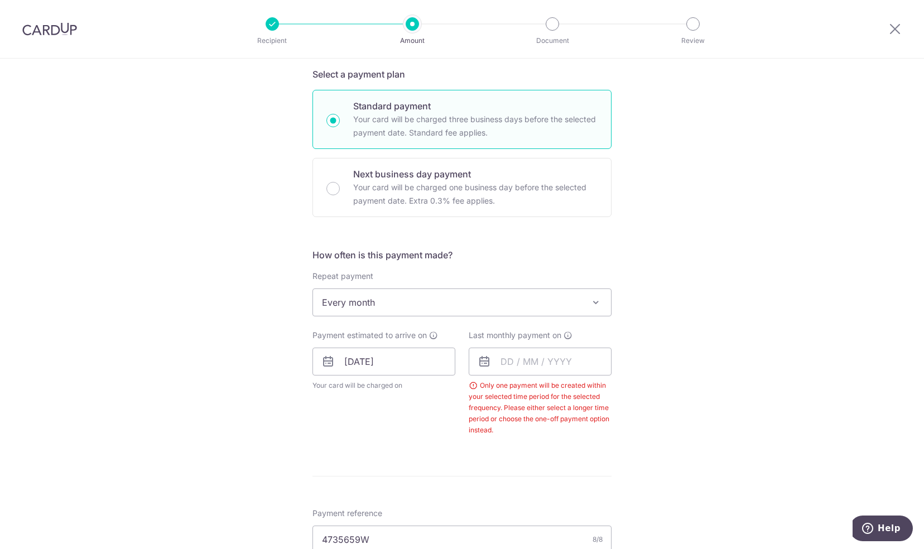
scroll to position [335, 0]
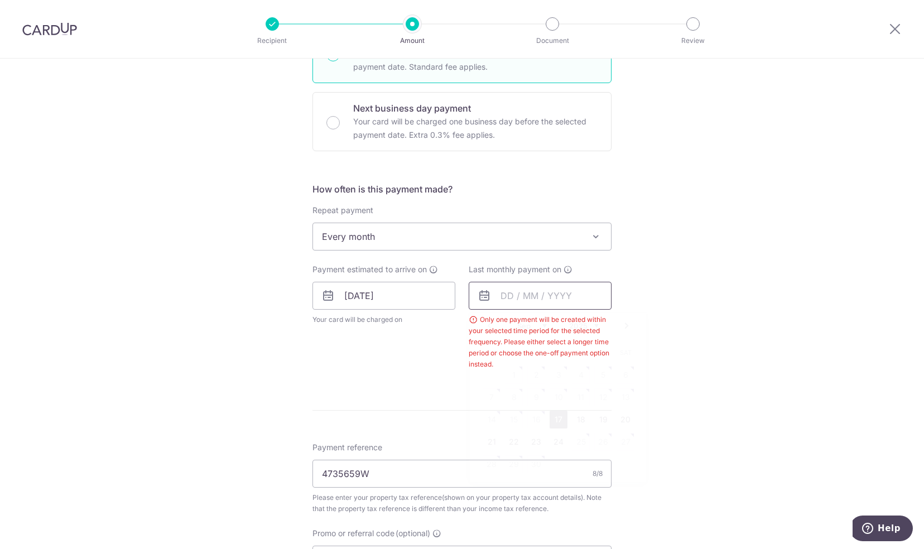
click at [496, 298] on input "text" at bounding box center [540, 296] width 143 height 28
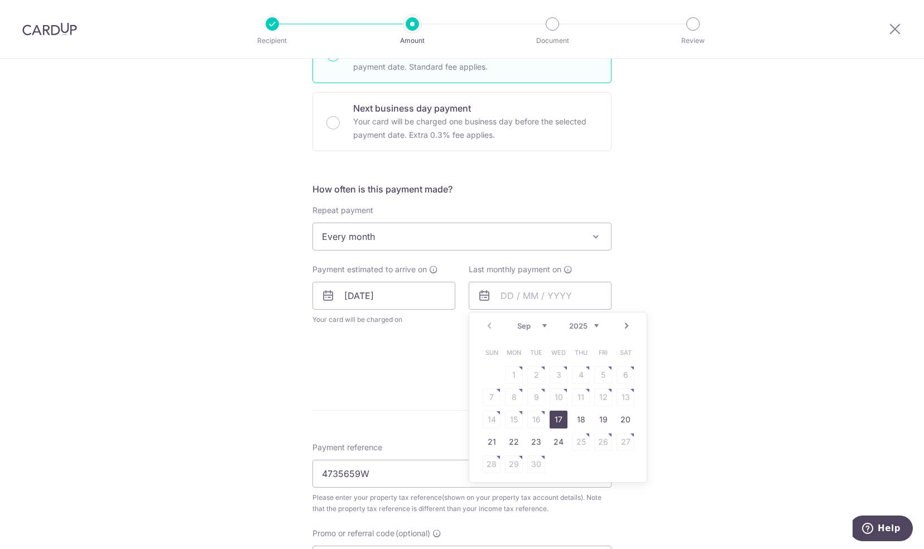
click at [529, 328] on select "Sep Oct Nov Dec" at bounding box center [532, 325] width 30 height 9
click at [551, 441] on link "24" at bounding box center [559, 442] width 18 height 18
type input "[DATE]"
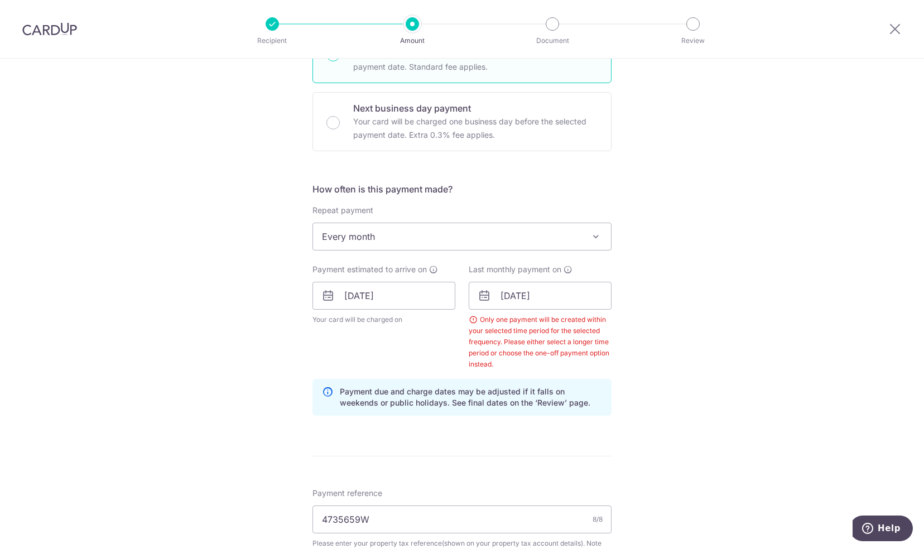
click at [705, 412] on div "Tell us more about your payment Enter payment amount SGD 240.00 240.00 The tota…" at bounding box center [462, 320] width 924 height 1193
click at [378, 523] on input "4735659W" at bounding box center [462, 520] width 299 height 28
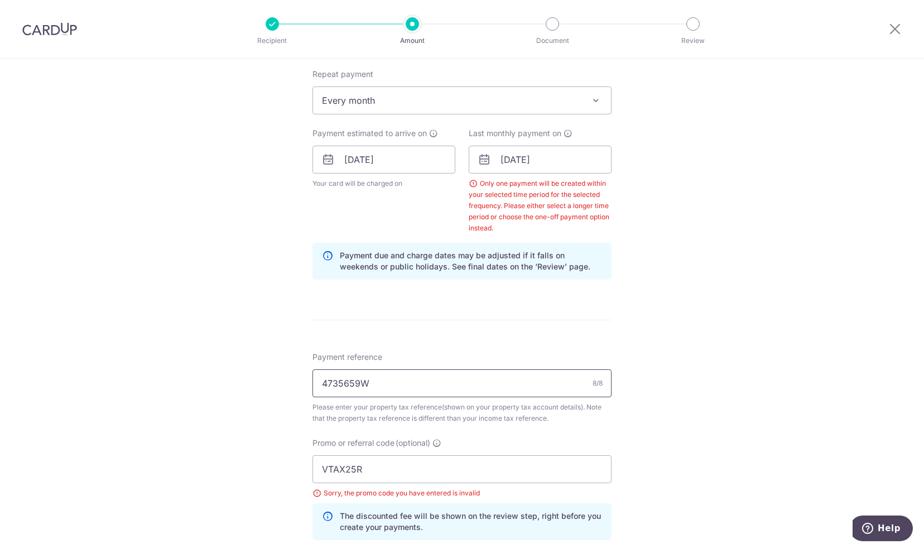
scroll to position [558, 0]
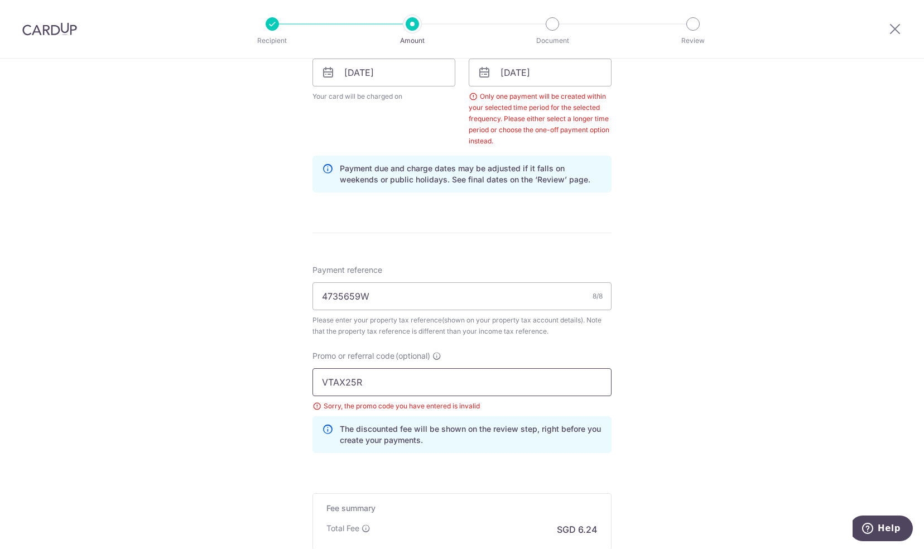
drag, startPoint x: 378, startPoint y: 381, endPoint x: 276, endPoint y: 374, distance: 102.9
click at [276, 374] on div "Tell us more about your payment Enter payment amount SGD 240.00 240.00 The tota…" at bounding box center [462, 97] width 924 height 1193
type input "OCBC18"
click at [276, 374] on div "Tell us more about your payment Enter payment amount SGD 240.00 240.00 The tota…" at bounding box center [462, 97] width 924 height 1193
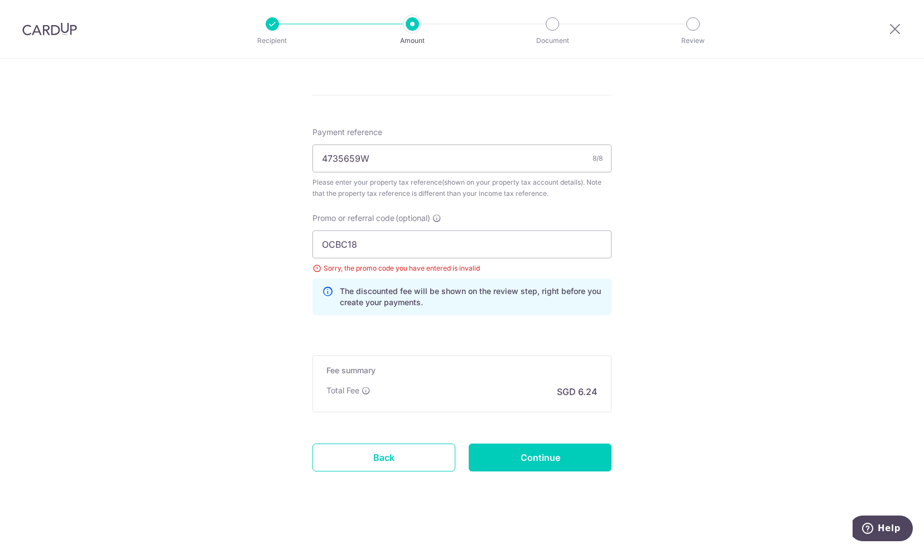
scroll to position [699, 0]
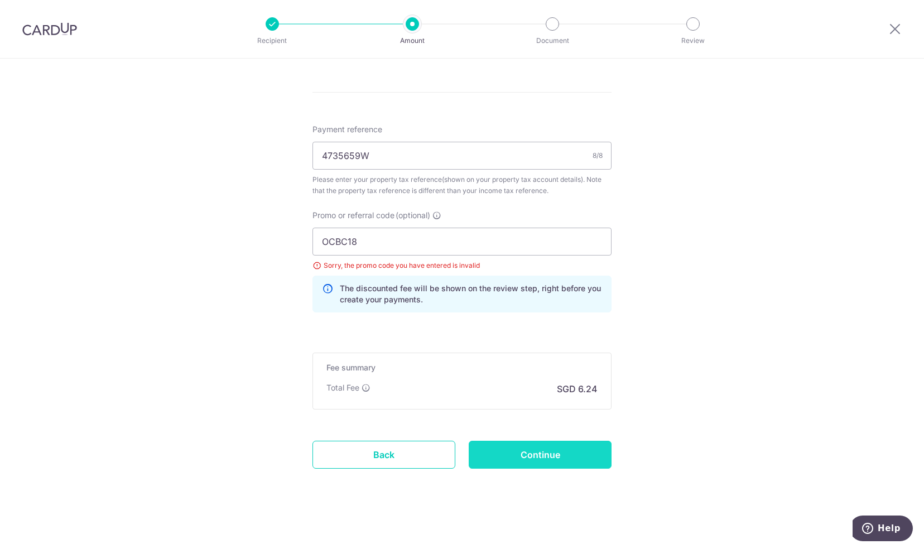
click at [510, 451] on input "Continue" at bounding box center [540, 455] width 143 height 28
type input "Update Schedule"
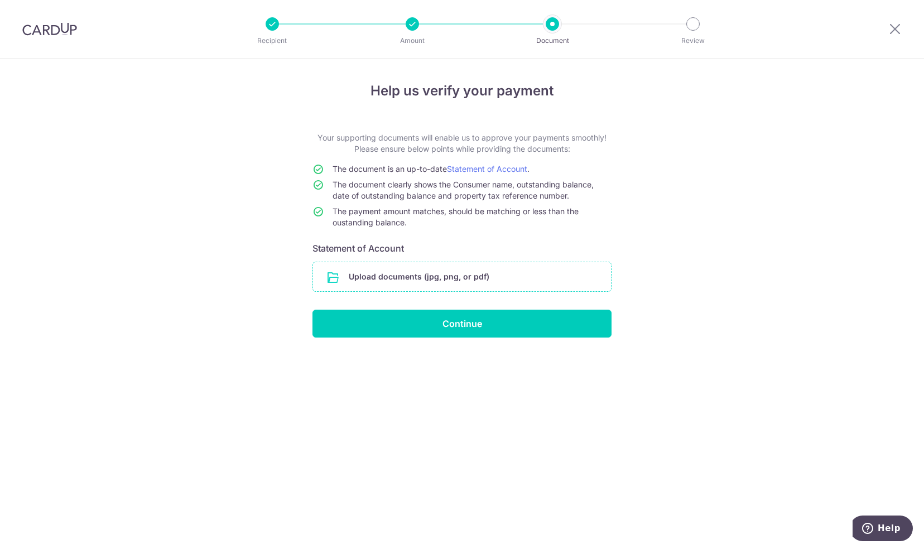
click at [408, 277] on input "file" at bounding box center [462, 276] width 298 height 29
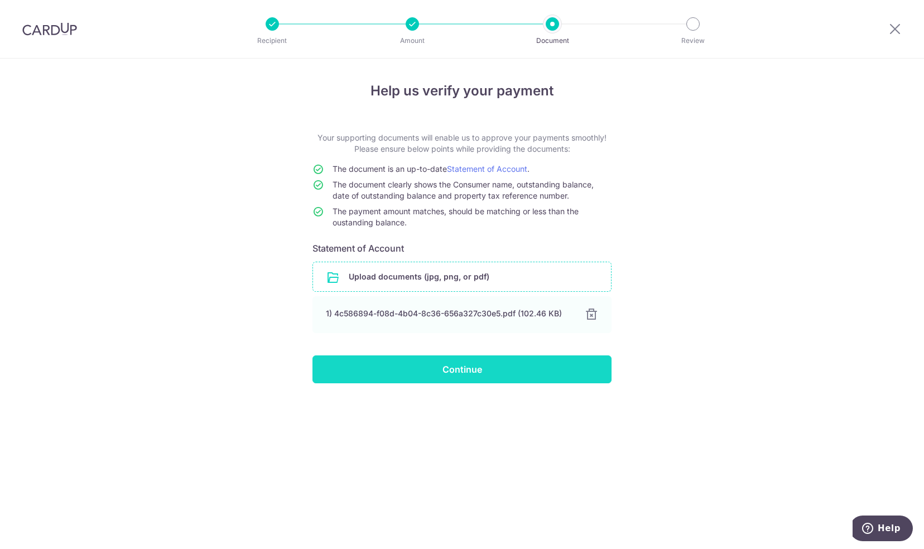
click at [478, 376] on input "Continue" at bounding box center [462, 369] width 299 height 28
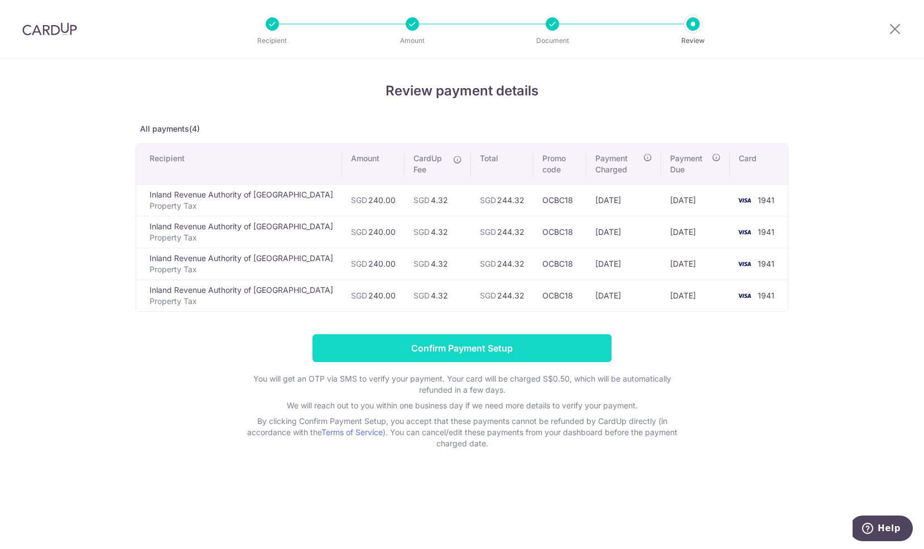
click at [480, 354] on input "Confirm Payment Setup" at bounding box center [462, 348] width 299 height 28
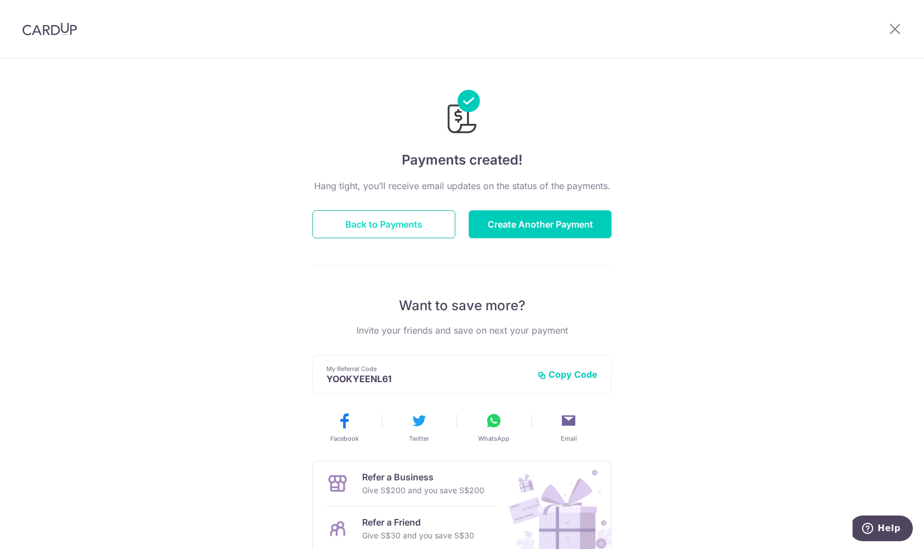
click at [401, 230] on button "Back to Payments" at bounding box center [384, 224] width 143 height 28
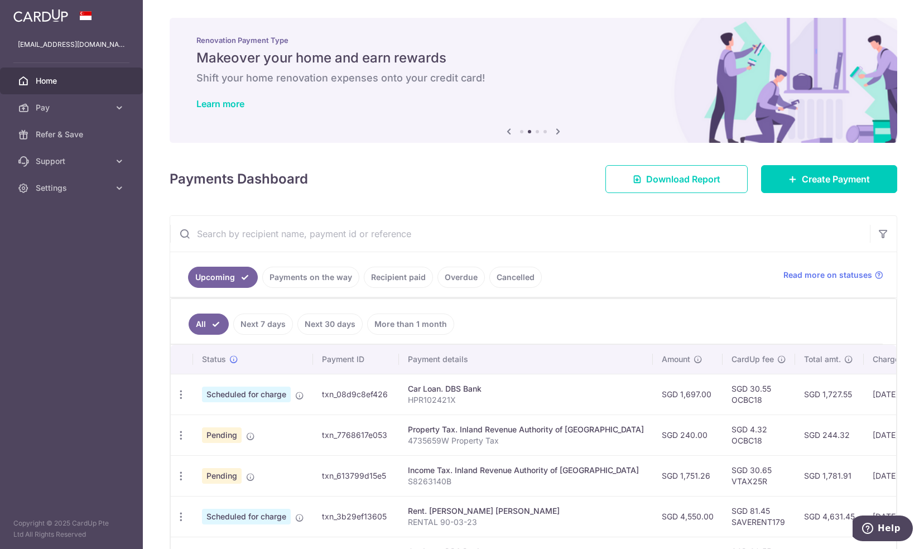
click at [47, 202] on aside "[EMAIL_ADDRESS][DOMAIN_NAME] Home Pay Payments Recipients Cards Refer & Save Su…" at bounding box center [71, 274] width 143 height 549
click at [50, 194] on link "Settings" at bounding box center [71, 188] width 143 height 27
click at [47, 245] on span "Logout" at bounding box center [73, 241] width 74 height 11
